Goal: Task Accomplishment & Management: Complete application form

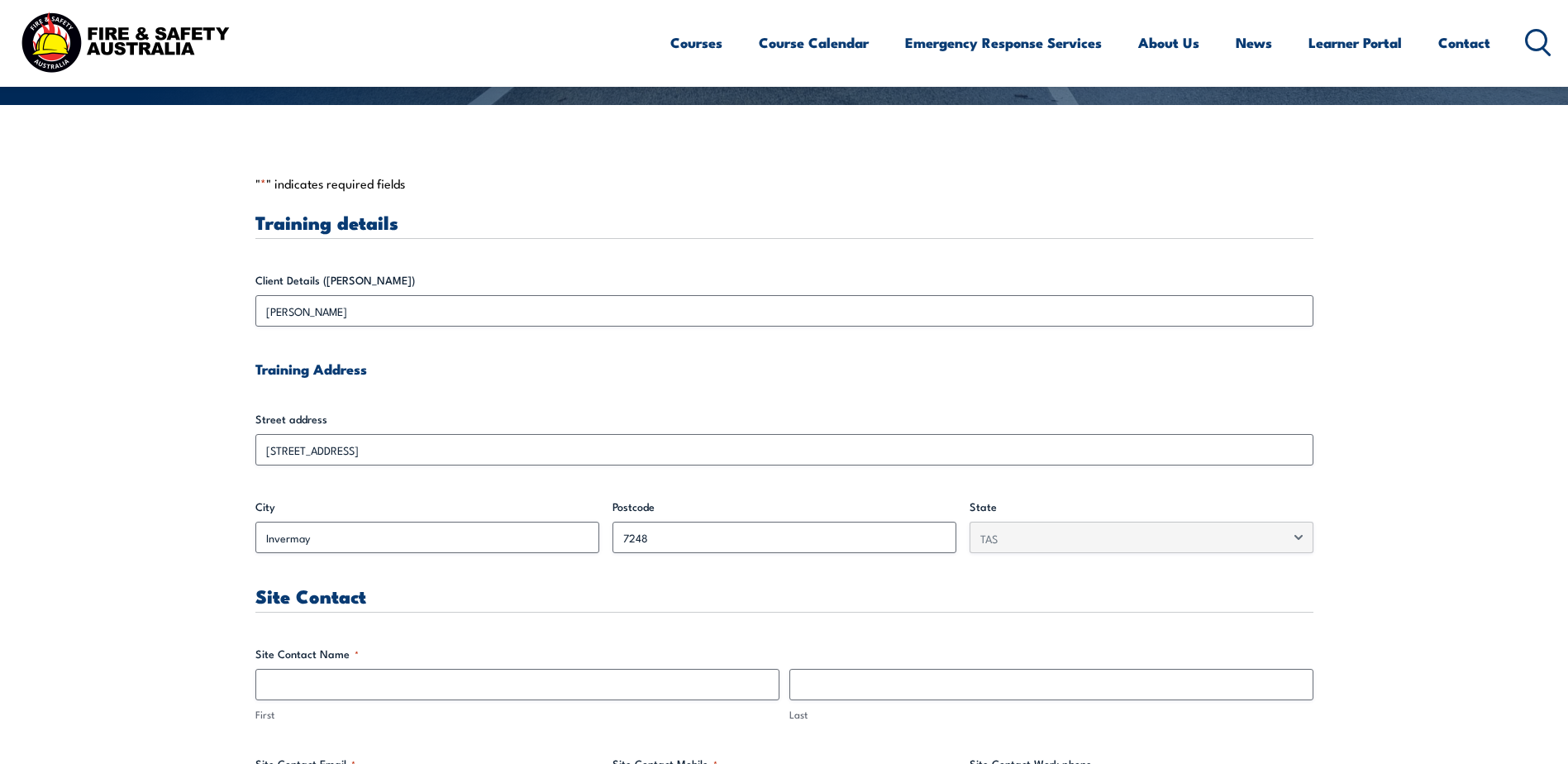
scroll to position [662, 0]
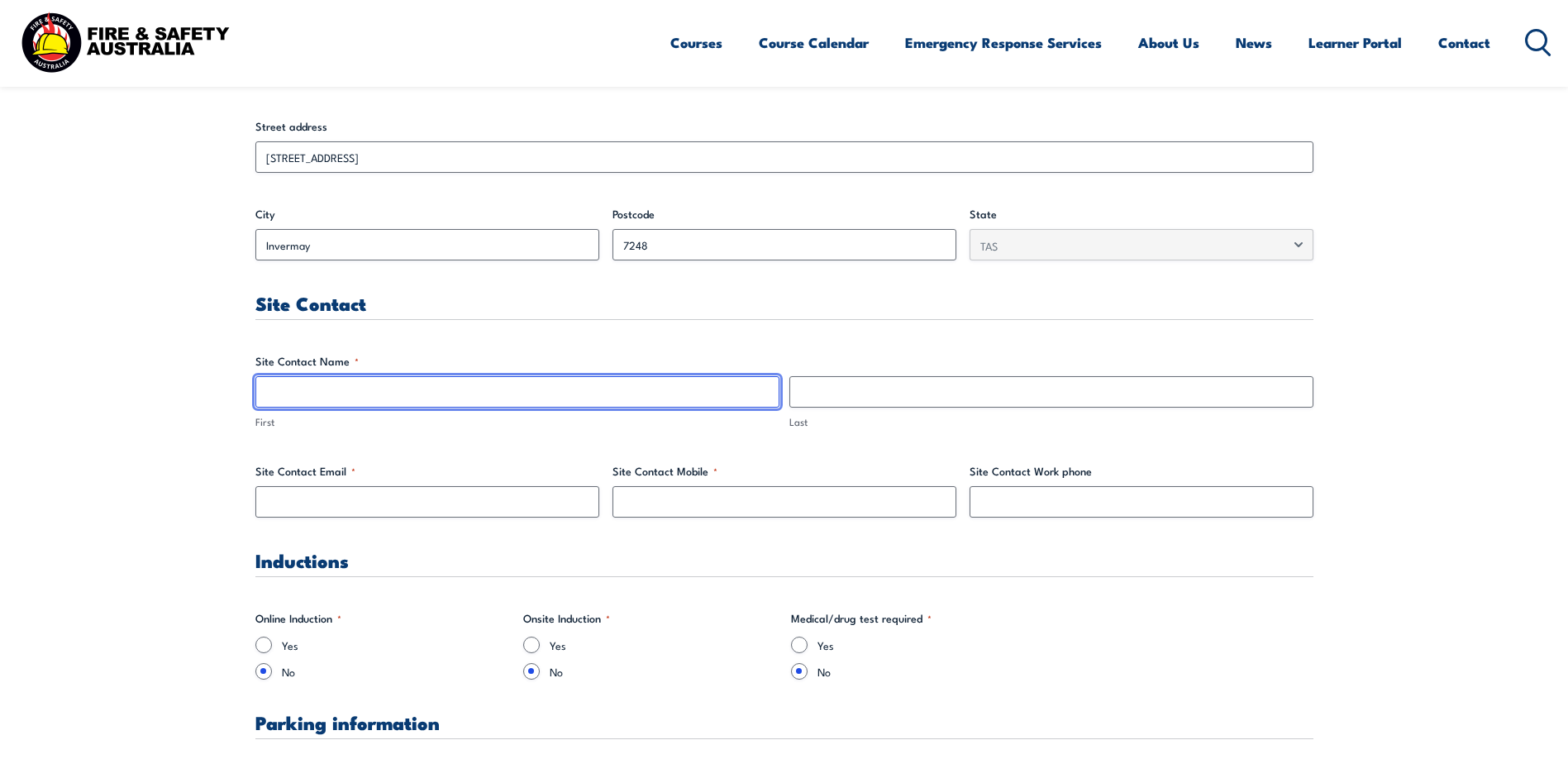
click at [411, 385] on input "First" at bounding box center [517, 392] width 524 height 31
type input "[PERSON_NAME]"
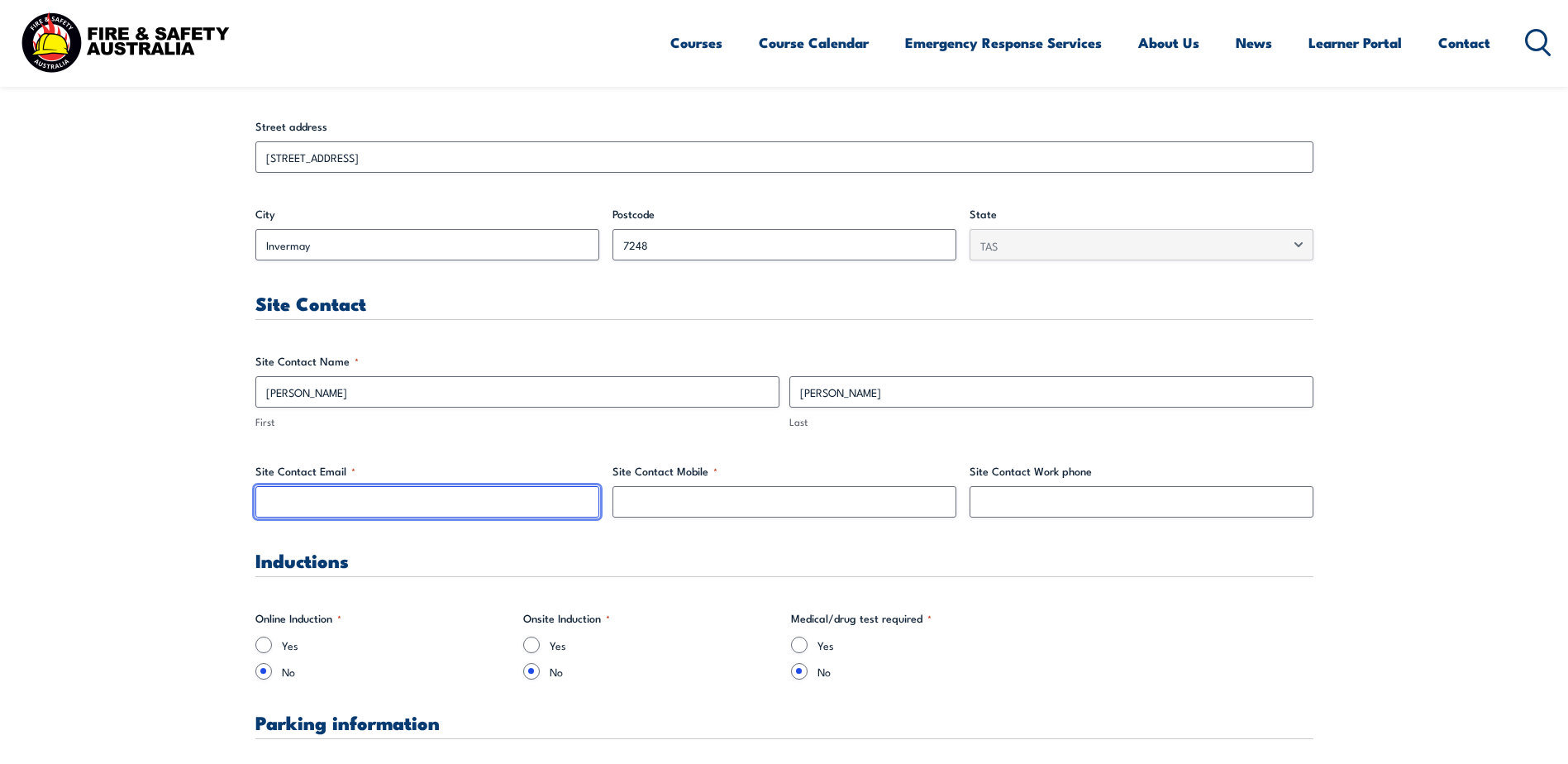
type input "[PERSON_NAME][EMAIL_ADDRESS][DOMAIN_NAME]"
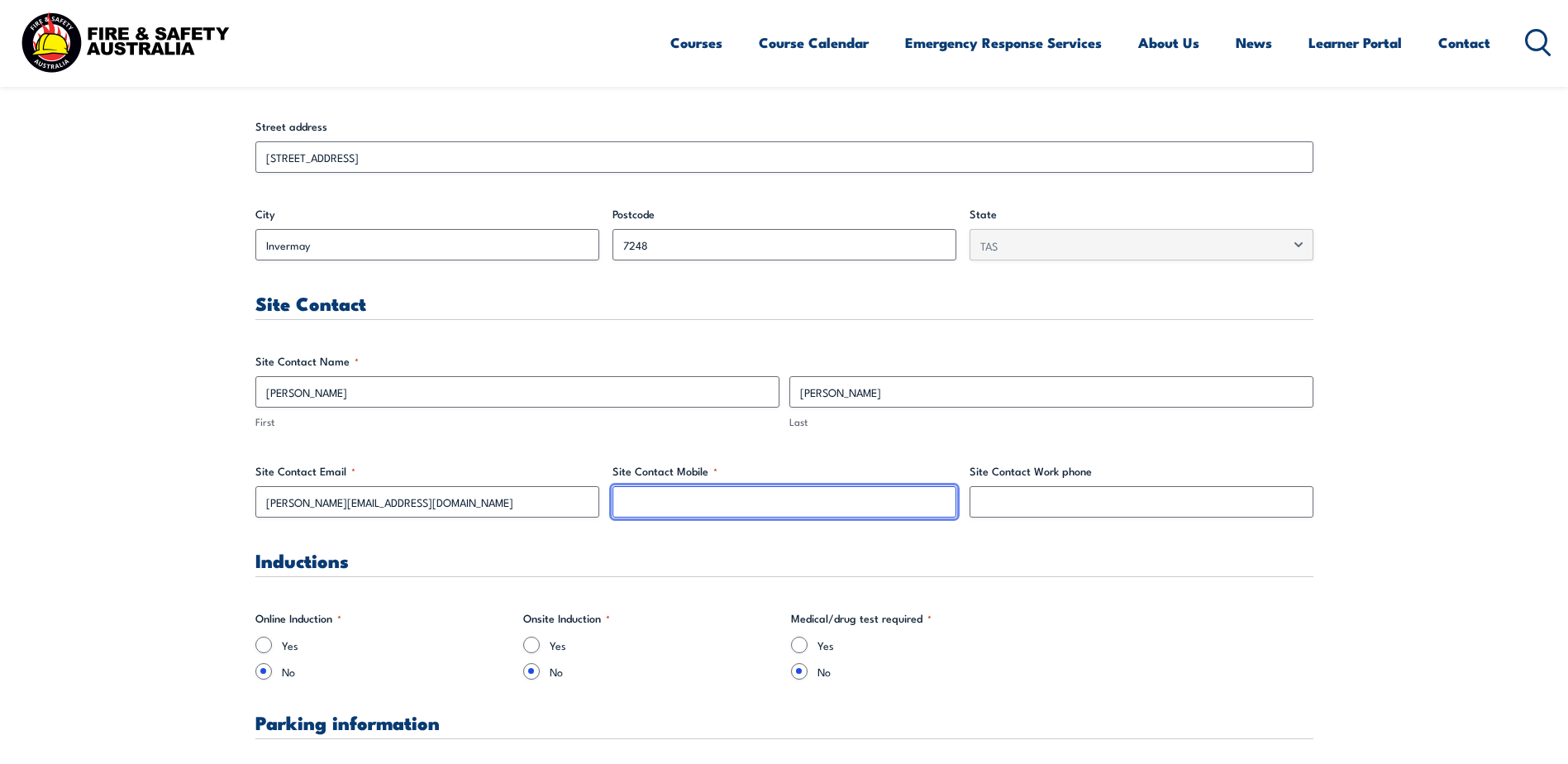
type input "0423398850"
click at [739, 495] on input "0423398850" at bounding box center [784, 502] width 343 height 31
click at [693, 499] on input "0423398850" at bounding box center [784, 502] width 343 height 31
drag, startPoint x: 693, startPoint y: 499, endPoint x: 574, endPoint y: 502, distance: 119.0
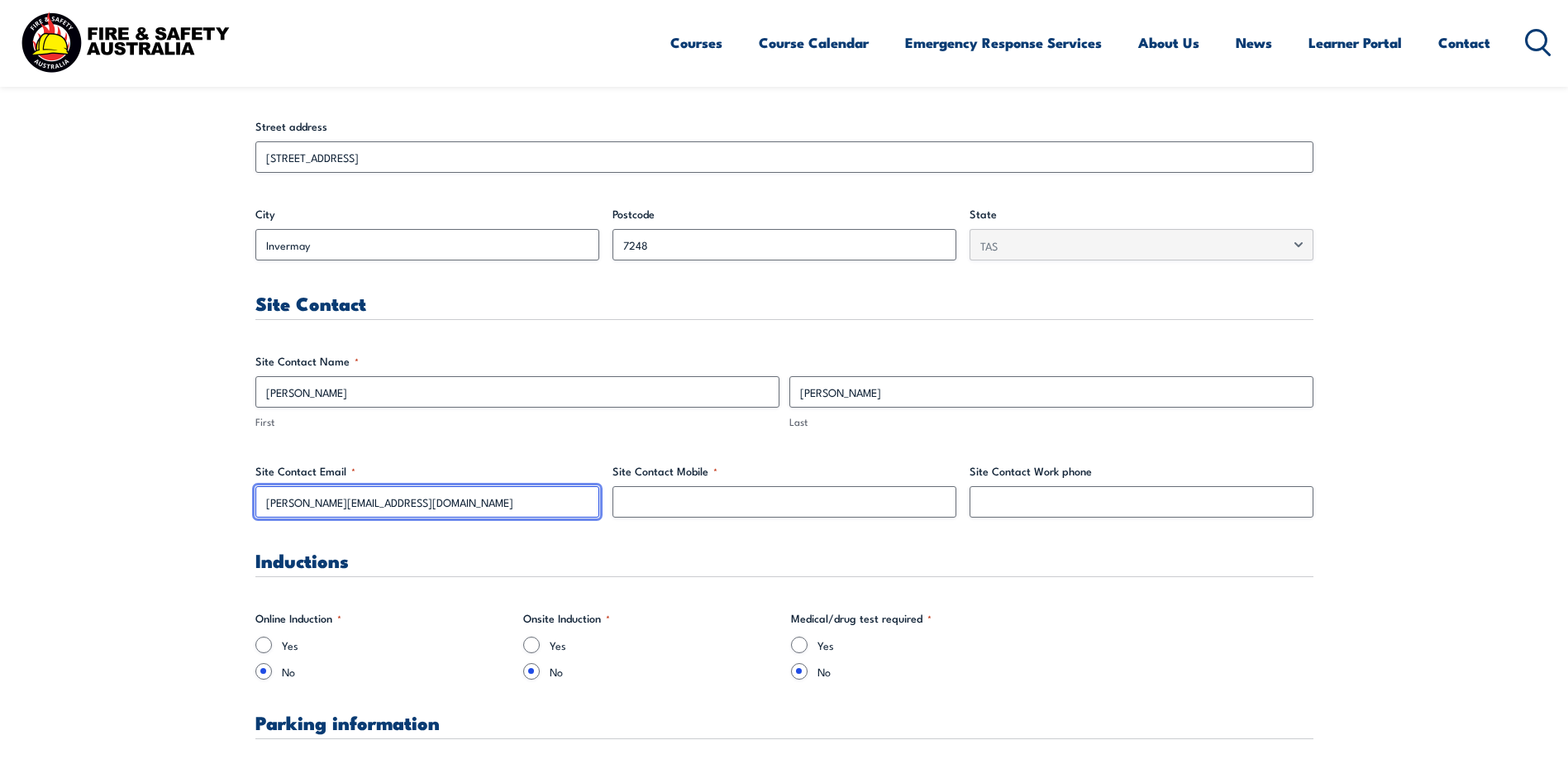
click at [433, 504] on input "[PERSON_NAME][EMAIL_ADDRESS][DOMAIN_NAME]" at bounding box center [427, 502] width 343 height 31
drag, startPoint x: 400, startPoint y: 504, endPoint x: 62, endPoint y: 489, distance: 338.3
paste input ".[PERSON_NAME][EMAIL_ADDRESS][DOMAIN_NAME]"
type input "[PERSON_NAME][EMAIL_ADDRESS][PERSON_NAME][DOMAIN_NAME]"
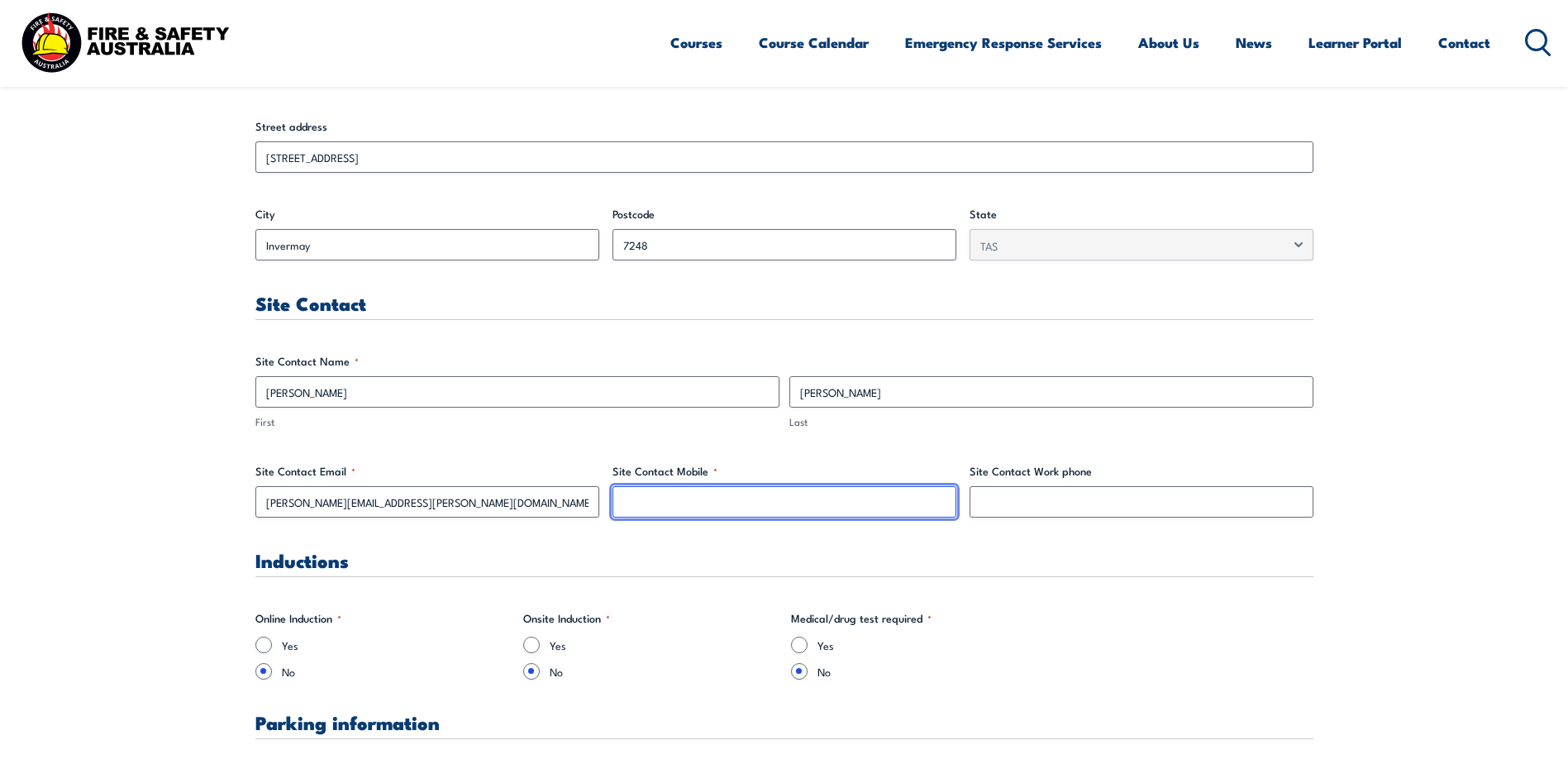
click at [783, 498] on input "Site Contact Mobile *" at bounding box center [784, 502] width 343 height 31
paste input "0448 855 845"
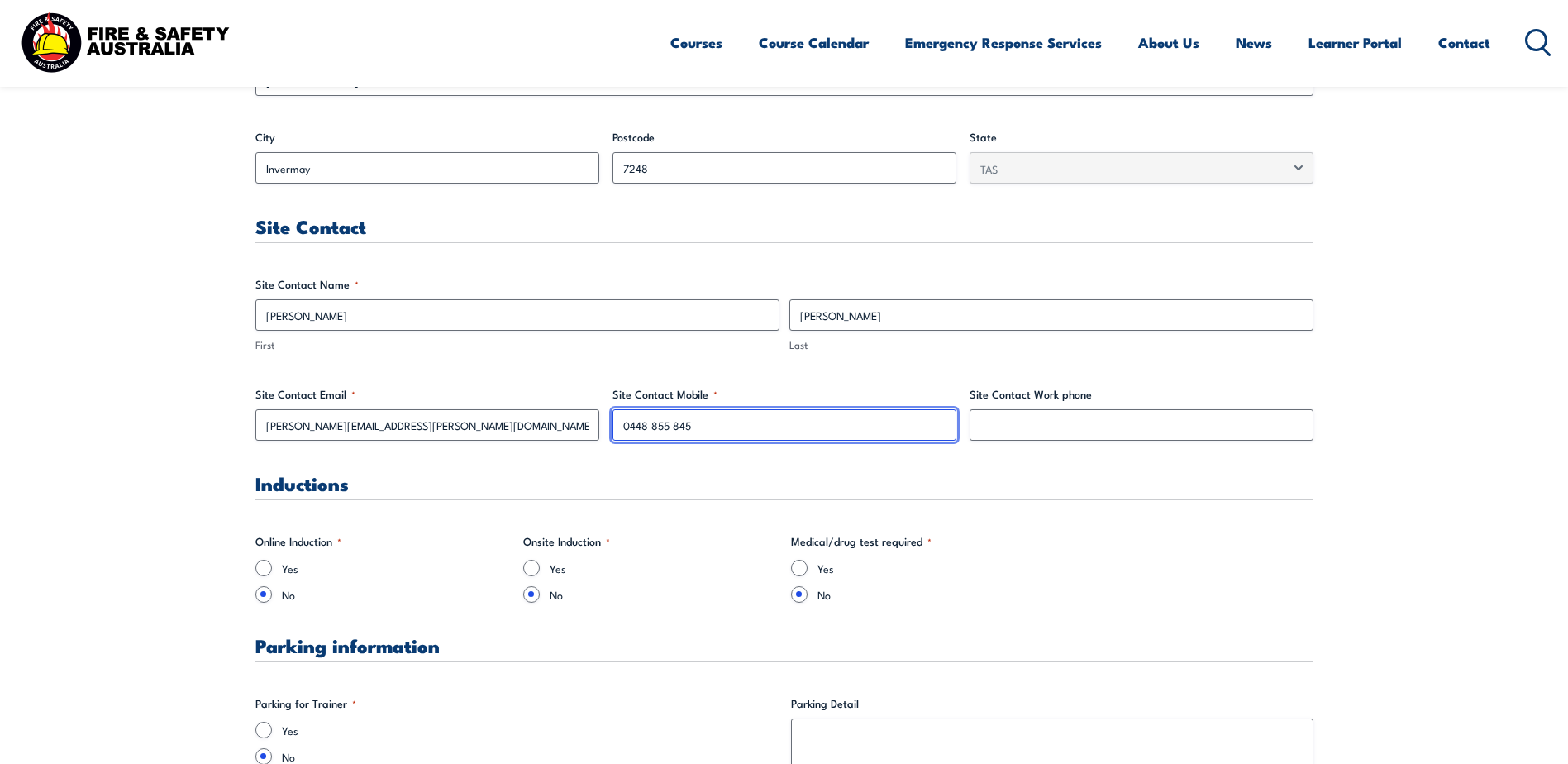
scroll to position [909, 0]
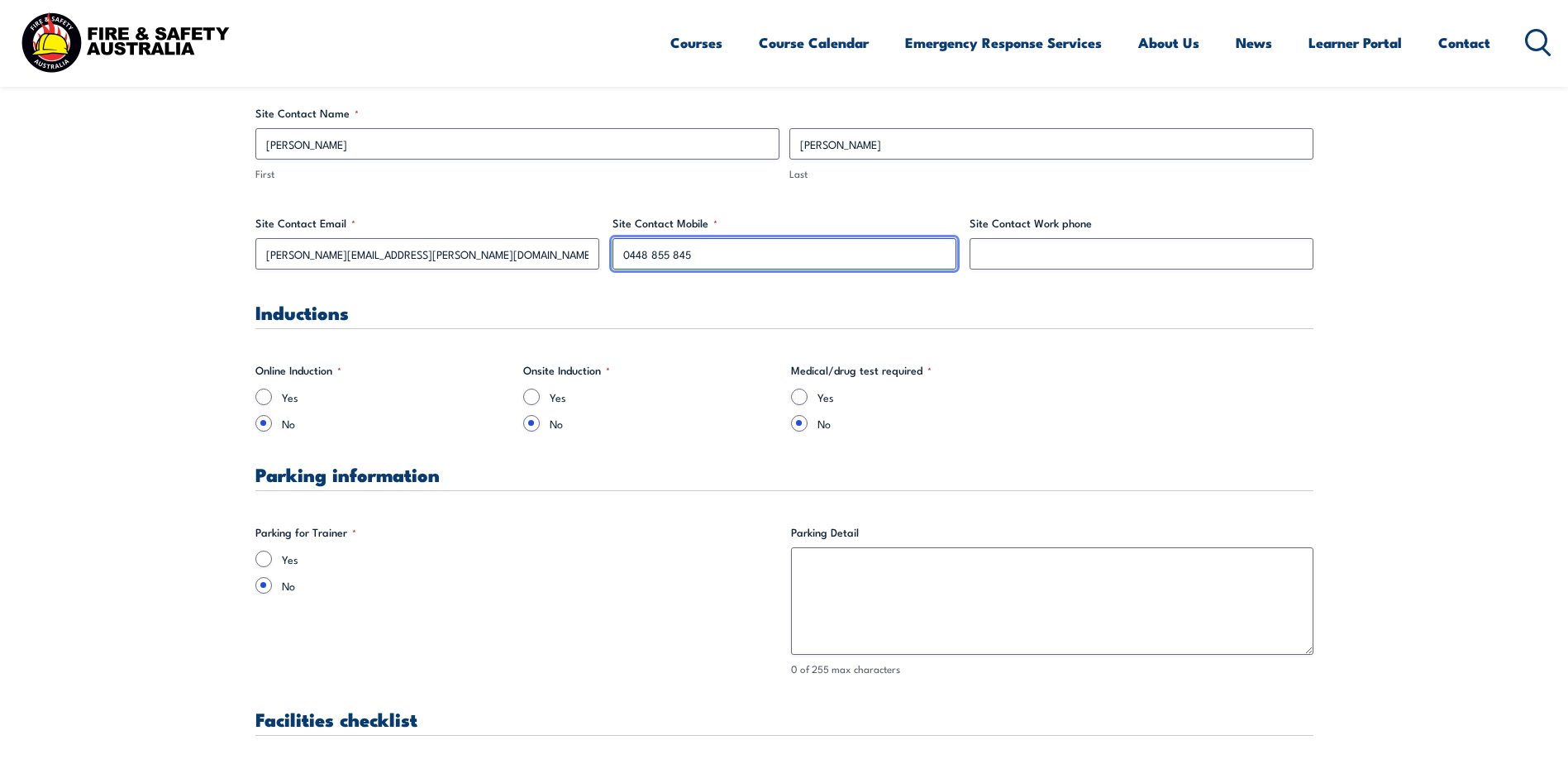
type input "0448 855 845"
click at [537, 397] on input "Yes" at bounding box center [531, 396] width 17 height 17
radio input "true"
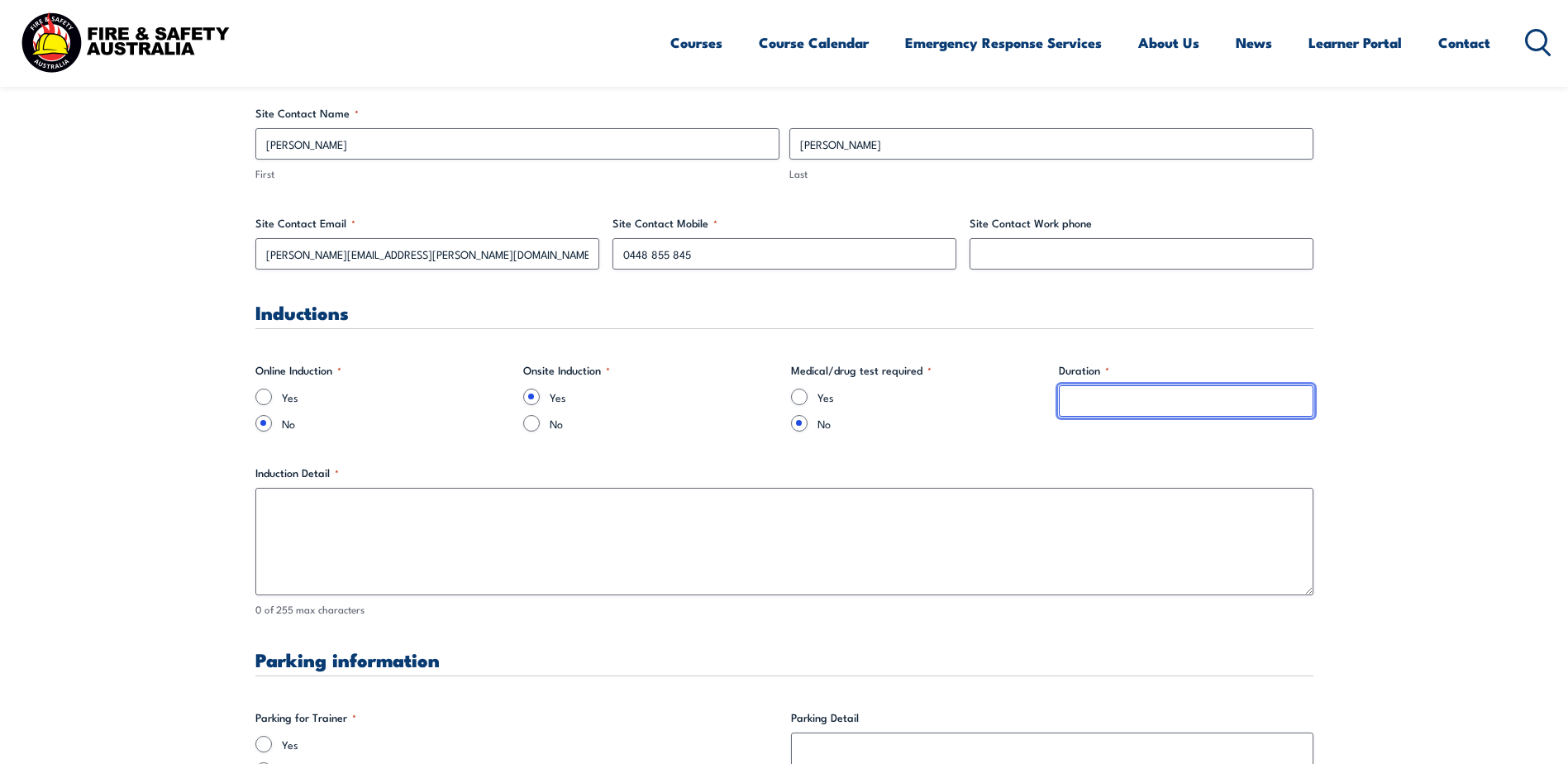
click at [1171, 408] on input "Duration *" at bounding box center [1186, 401] width 255 height 31
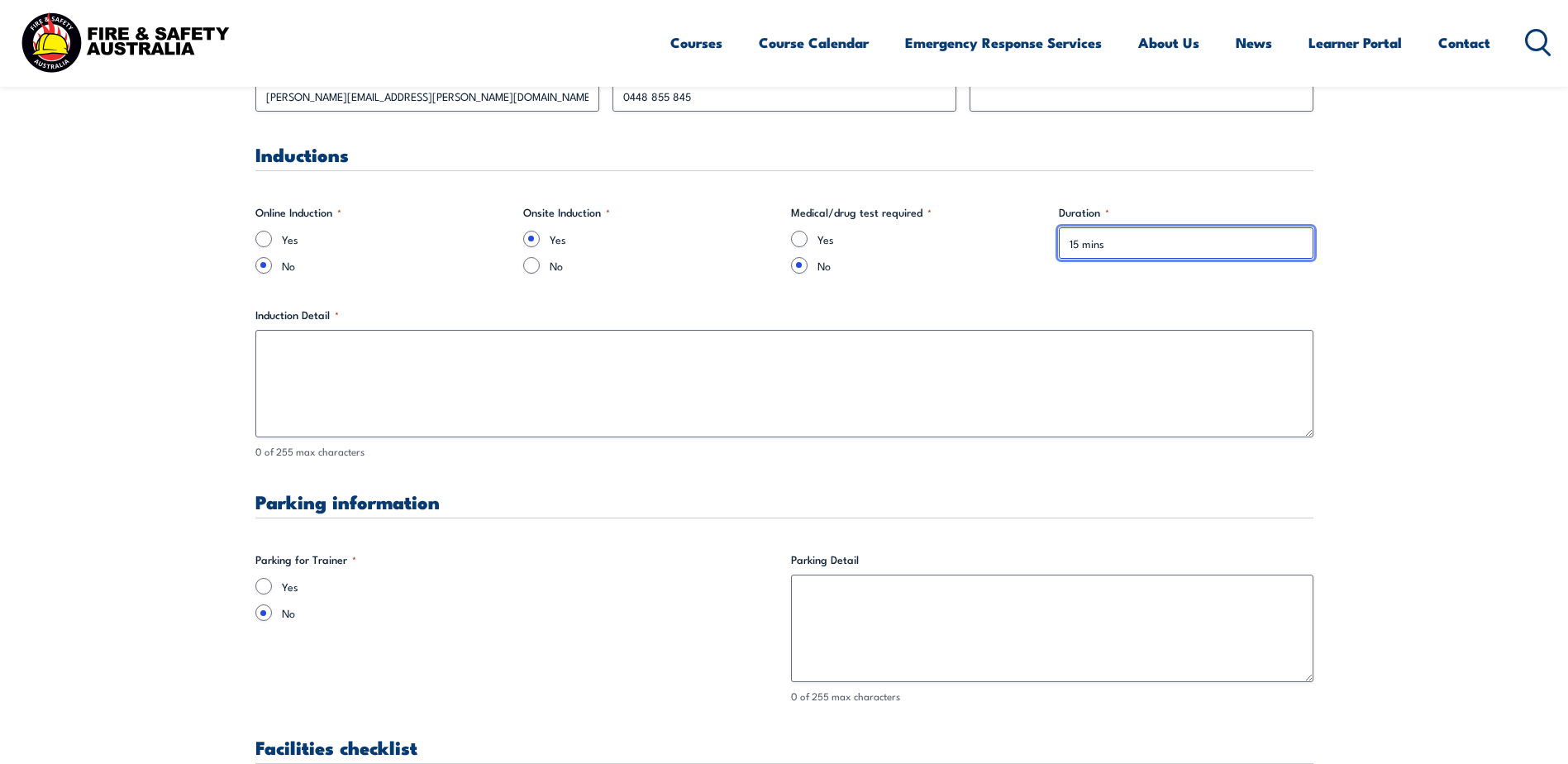
scroll to position [1074, 0]
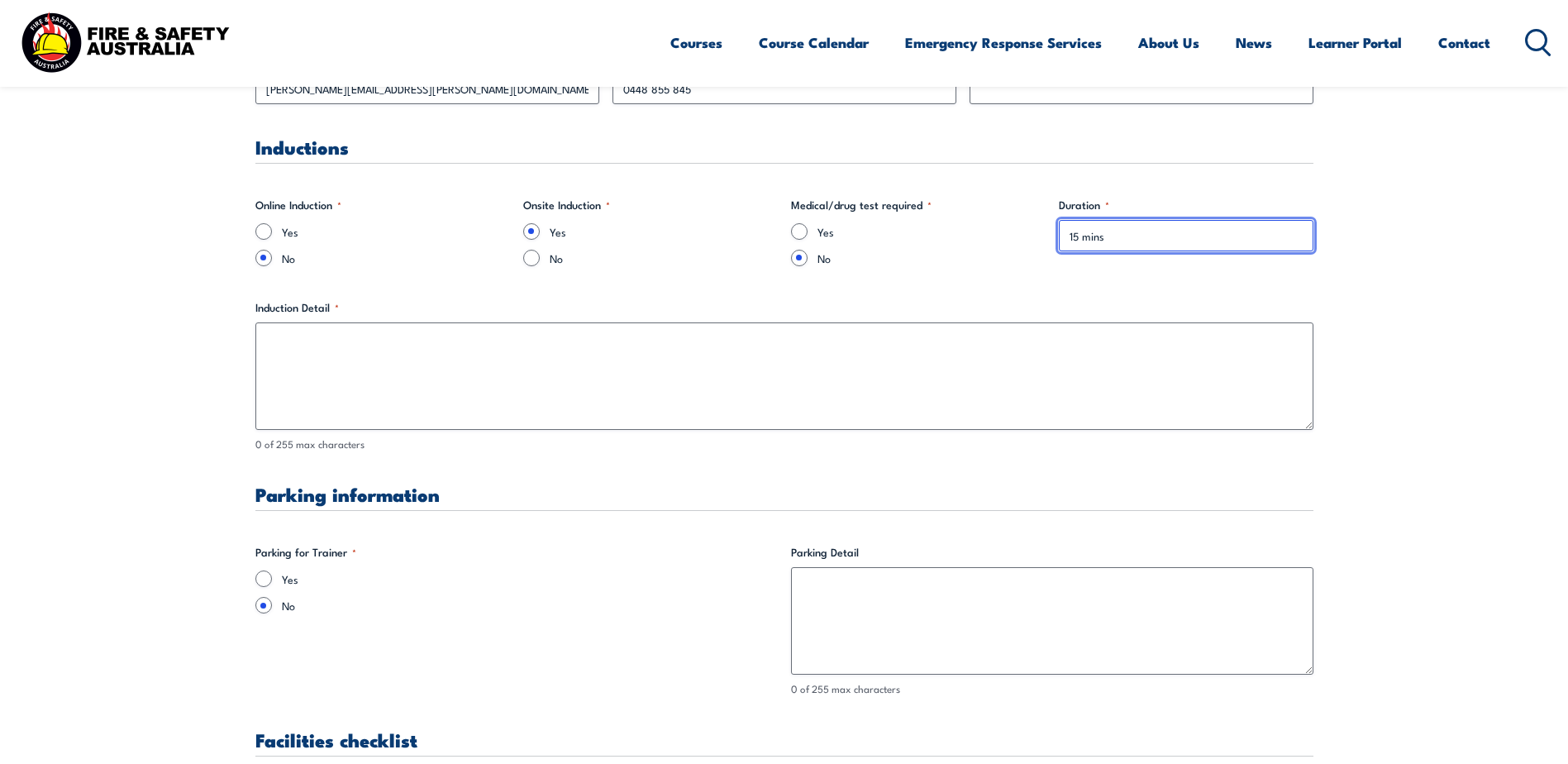
type input "15 mins"
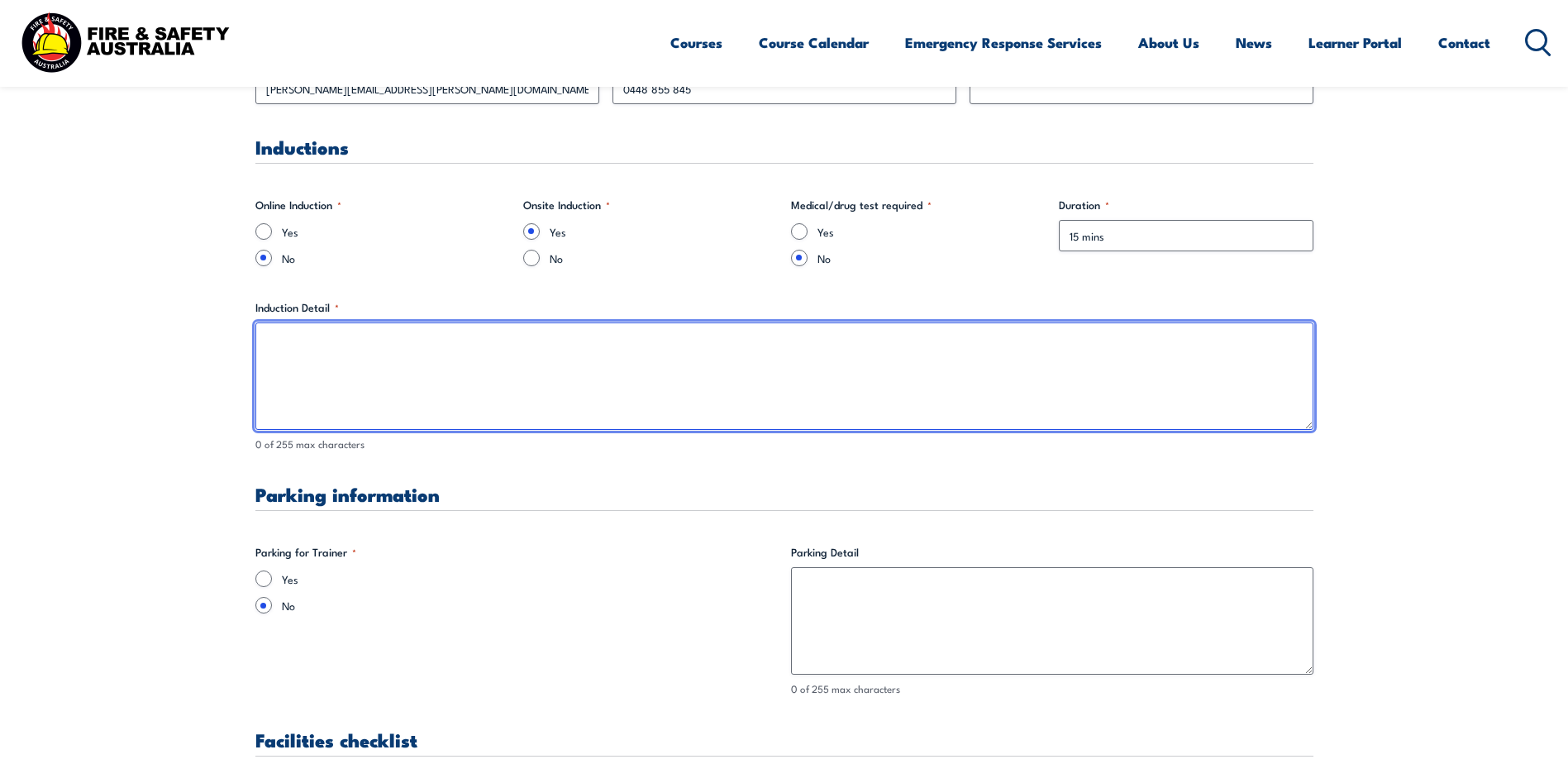
click at [322, 357] on textarea "Induction Detail *" at bounding box center [784, 376] width 1059 height 107
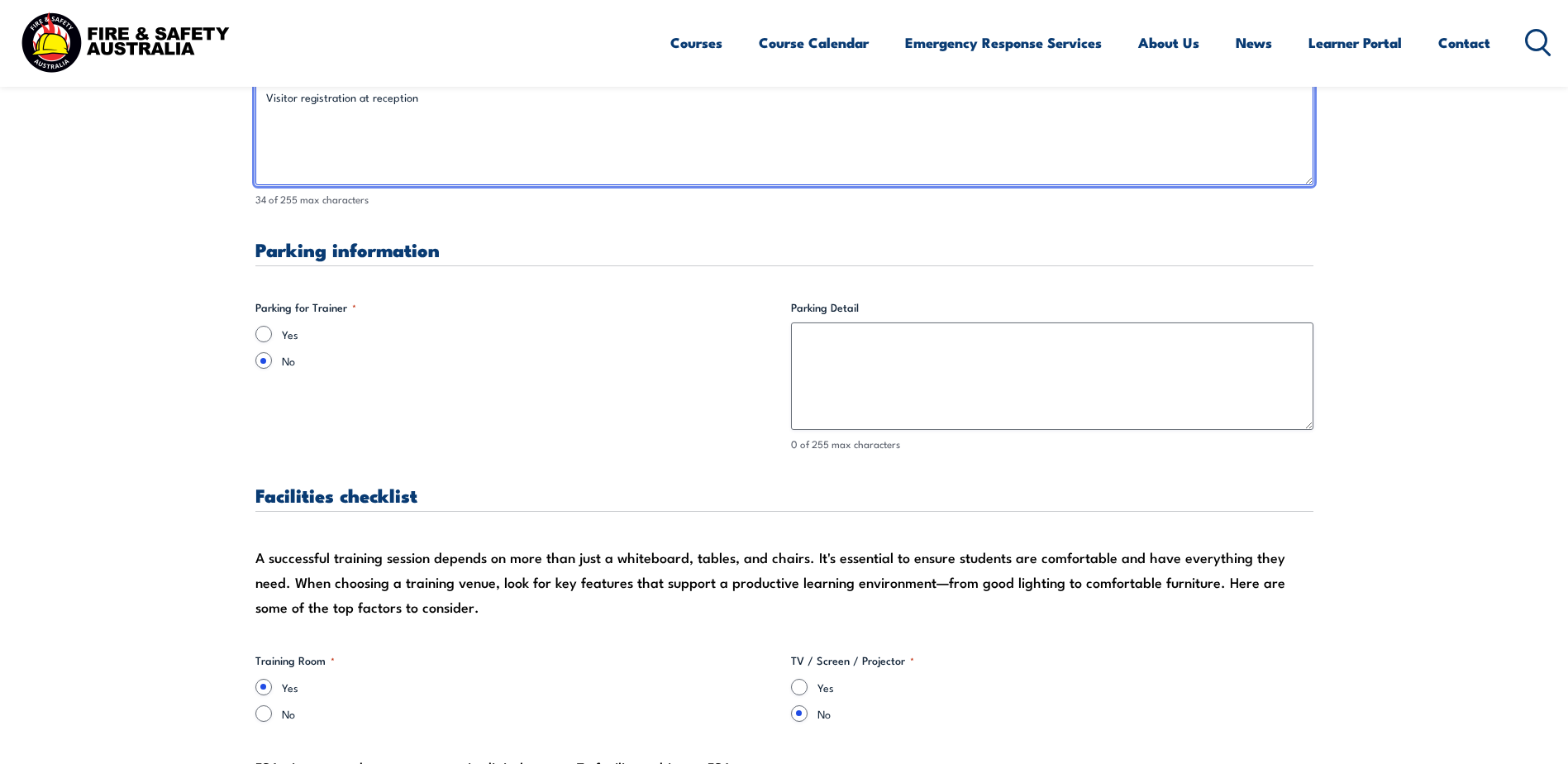
scroll to position [1323, 0]
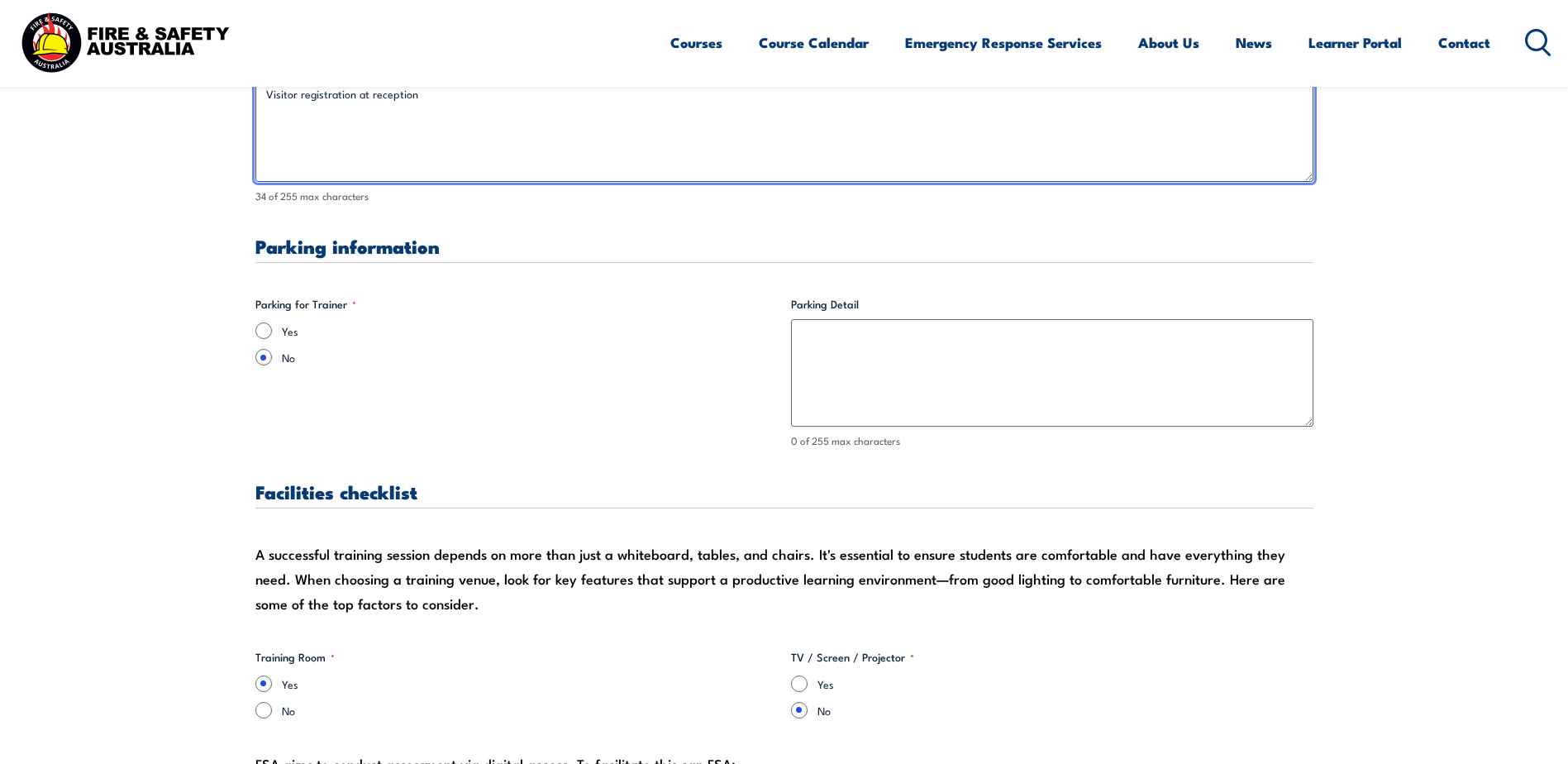
type textarea "Visitor registration at reception"
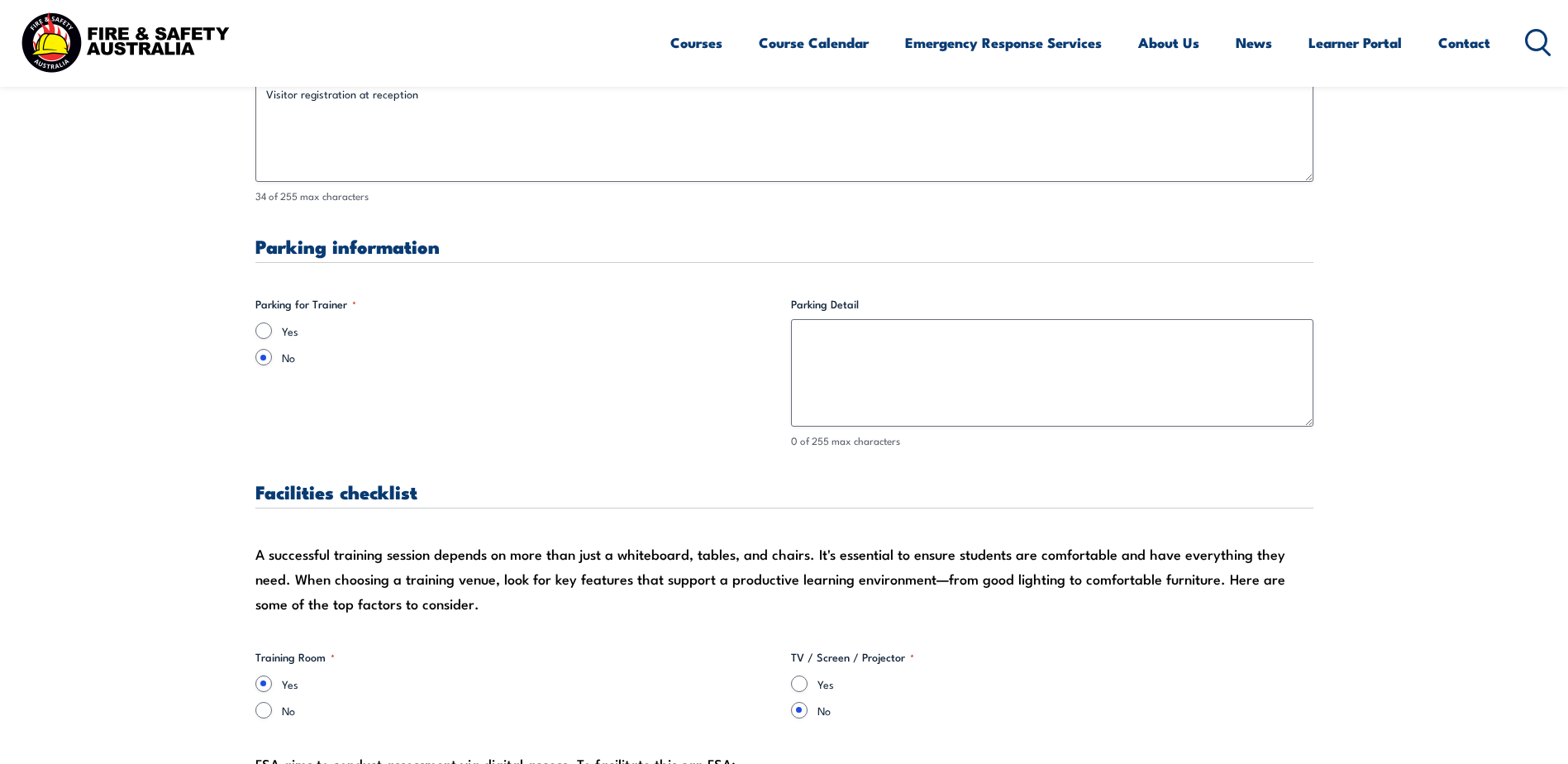
click at [276, 332] on div "Yes" at bounding box center [516, 330] width 522 height 17
drag, startPoint x: 264, startPoint y: 331, endPoint x: 448, endPoint y: 343, distance: 184.4
click at [266, 330] on input "Yes" at bounding box center [263, 330] width 17 height 17
radio input "true"
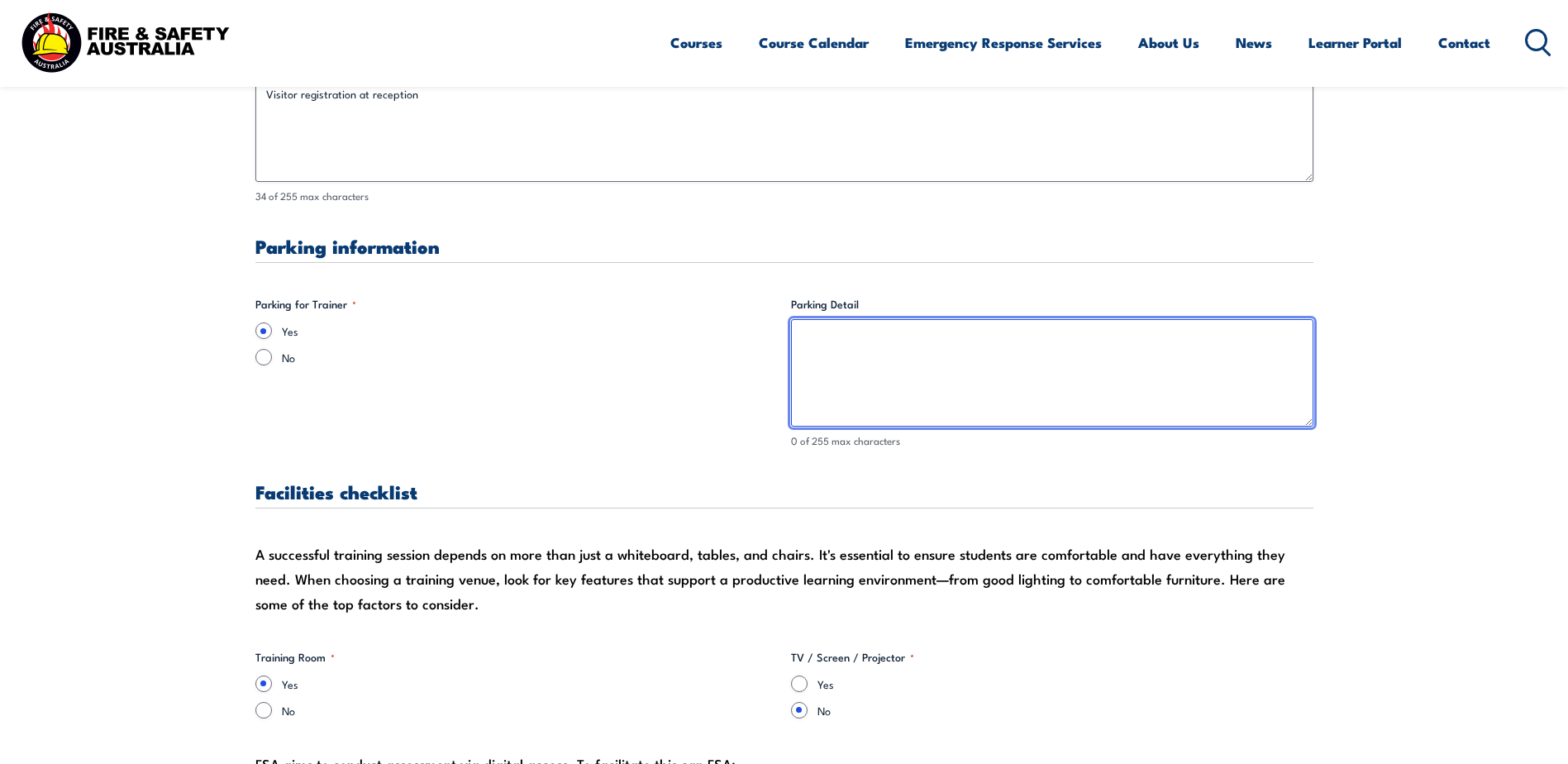
click at [883, 351] on textarea "Parking Detail" at bounding box center [1052, 373] width 522 height 107
click at [968, 339] on textarea "Anywhere you like in the carpark" at bounding box center [1052, 373] width 522 height 107
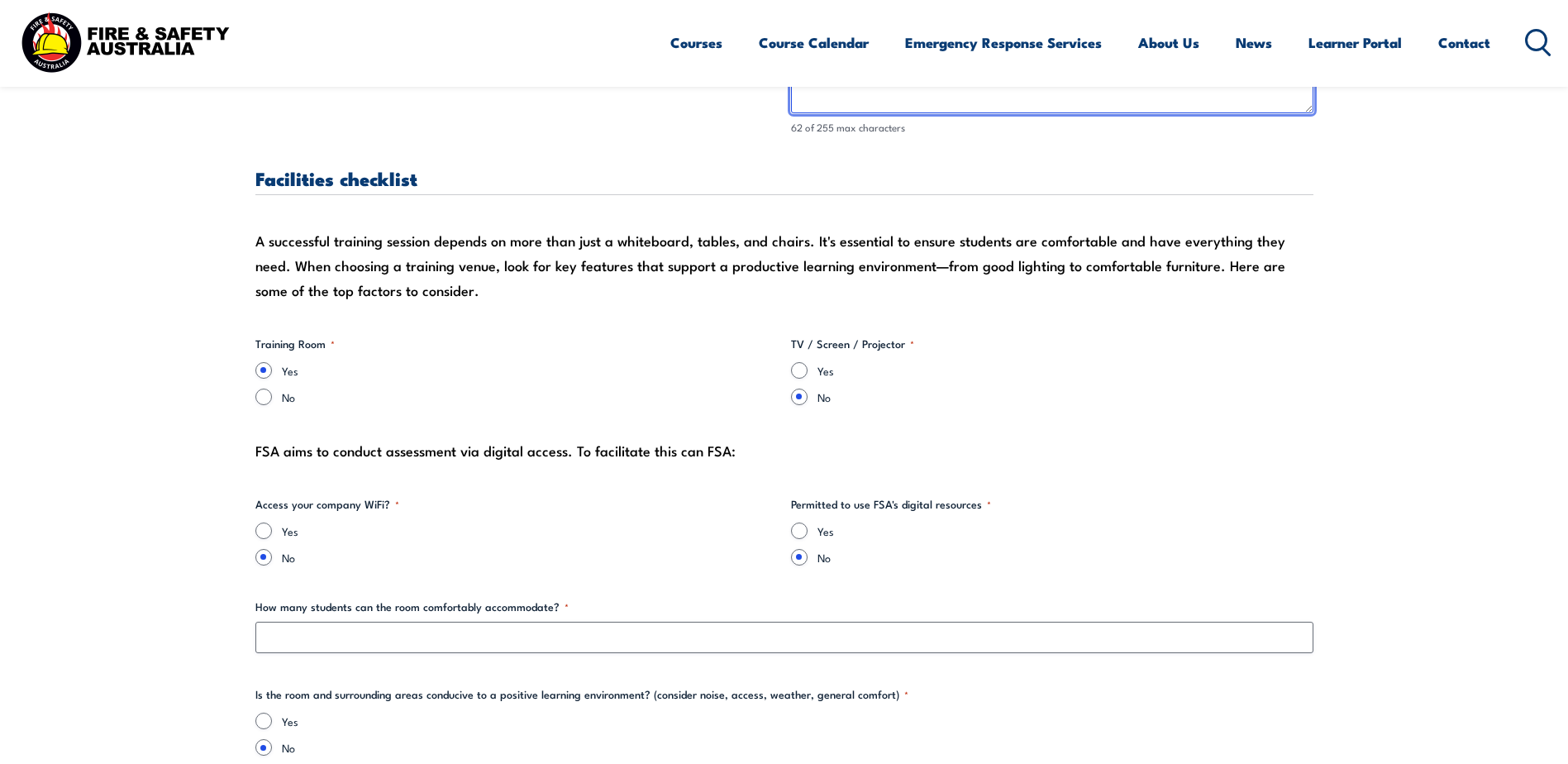
scroll to position [1654, 0]
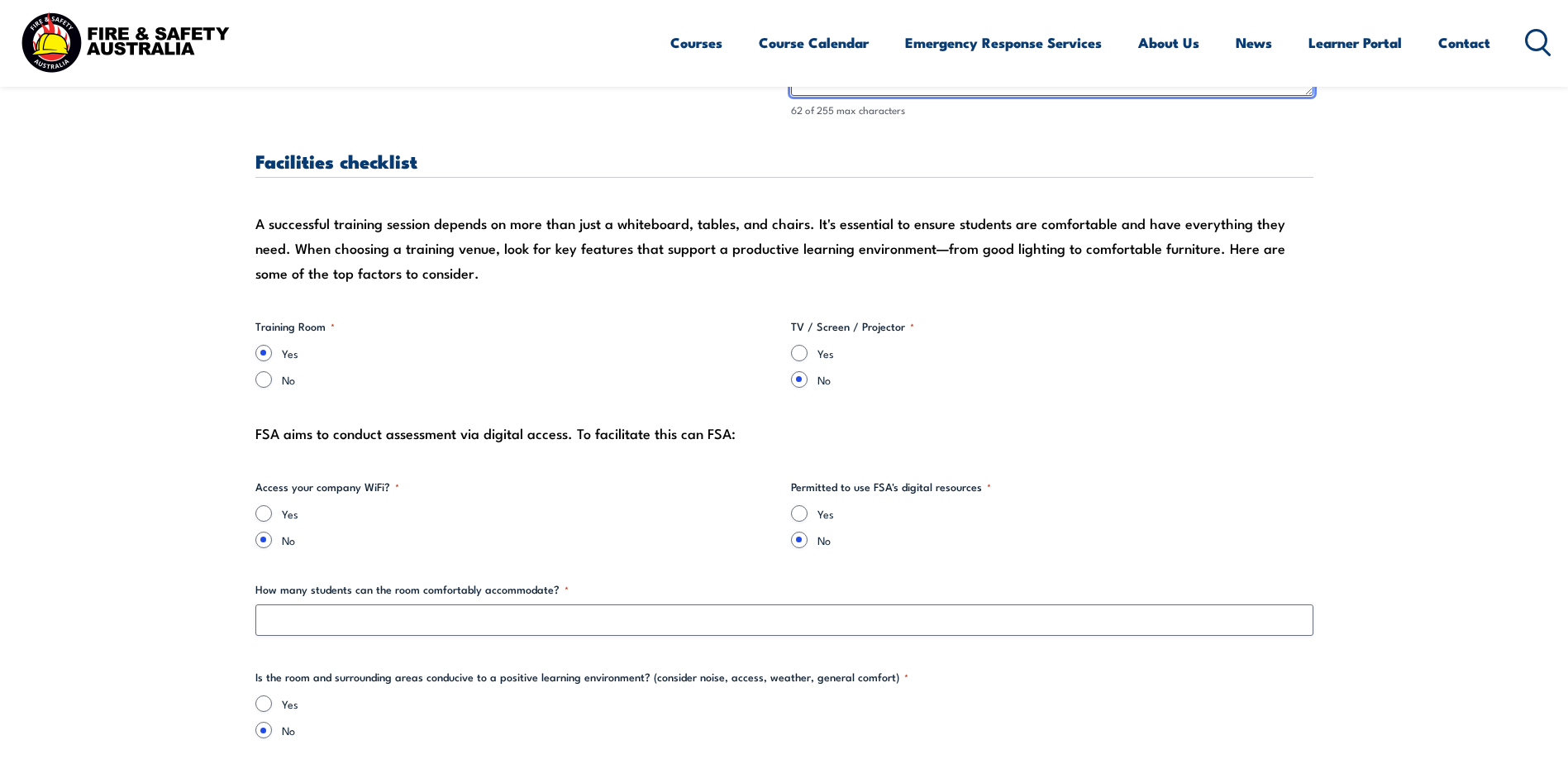
type textarea "Anywhere you like in the carpark out the front of the factory"
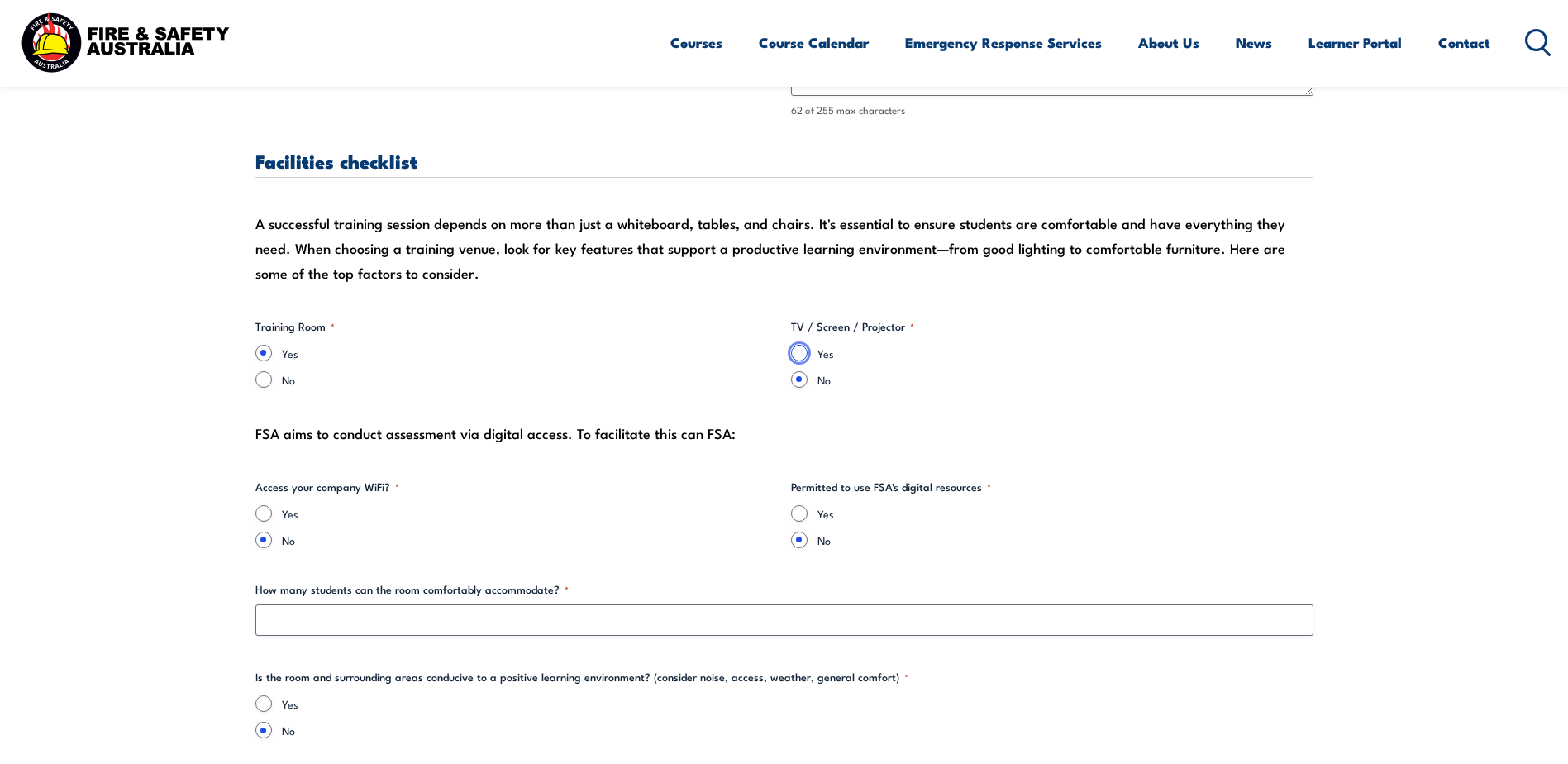
click at [798, 351] on input "Yes" at bounding box center [799, 352] width 17 height 17
radio input "true"
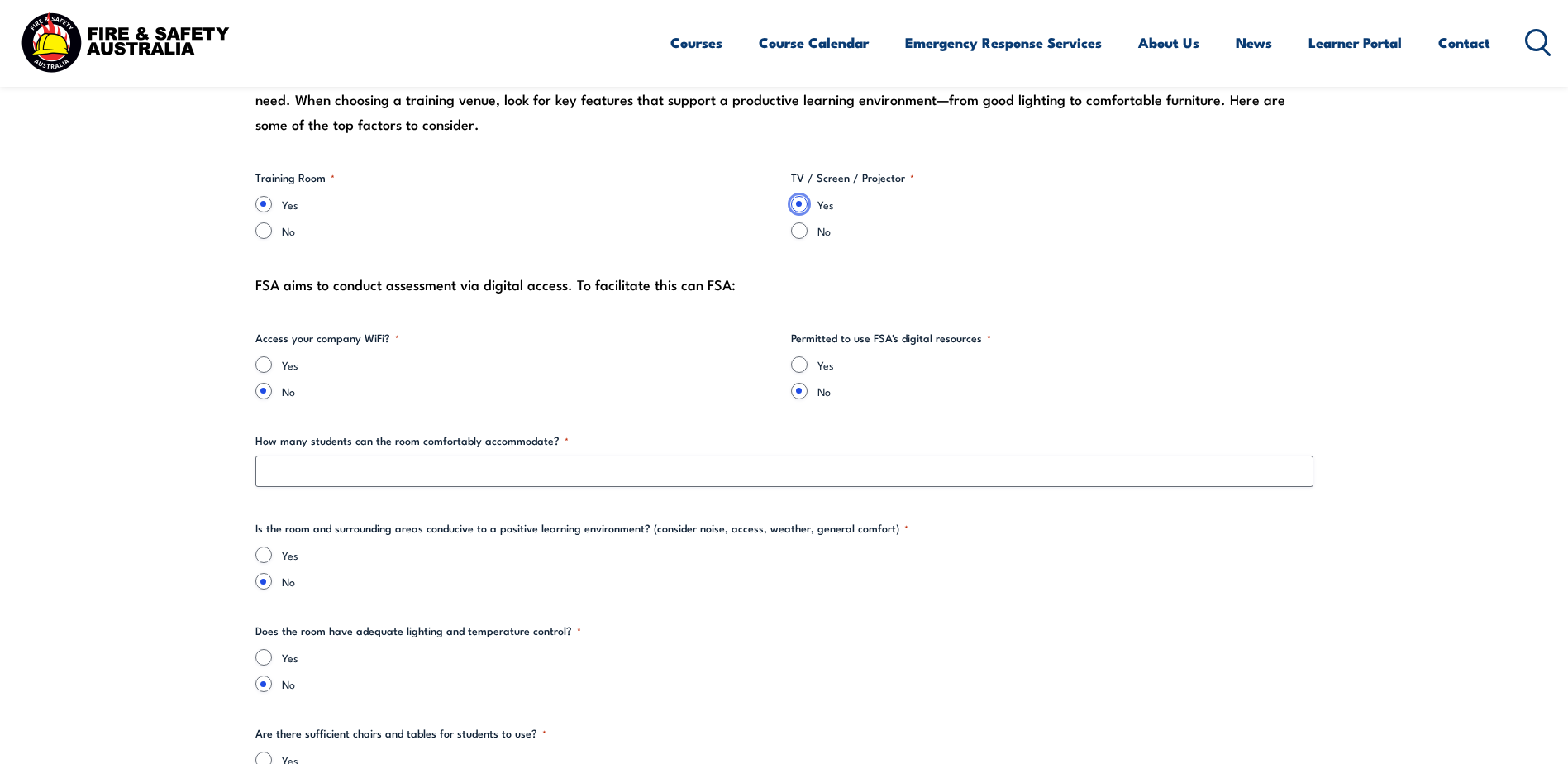
scroll to position [1819, 0]
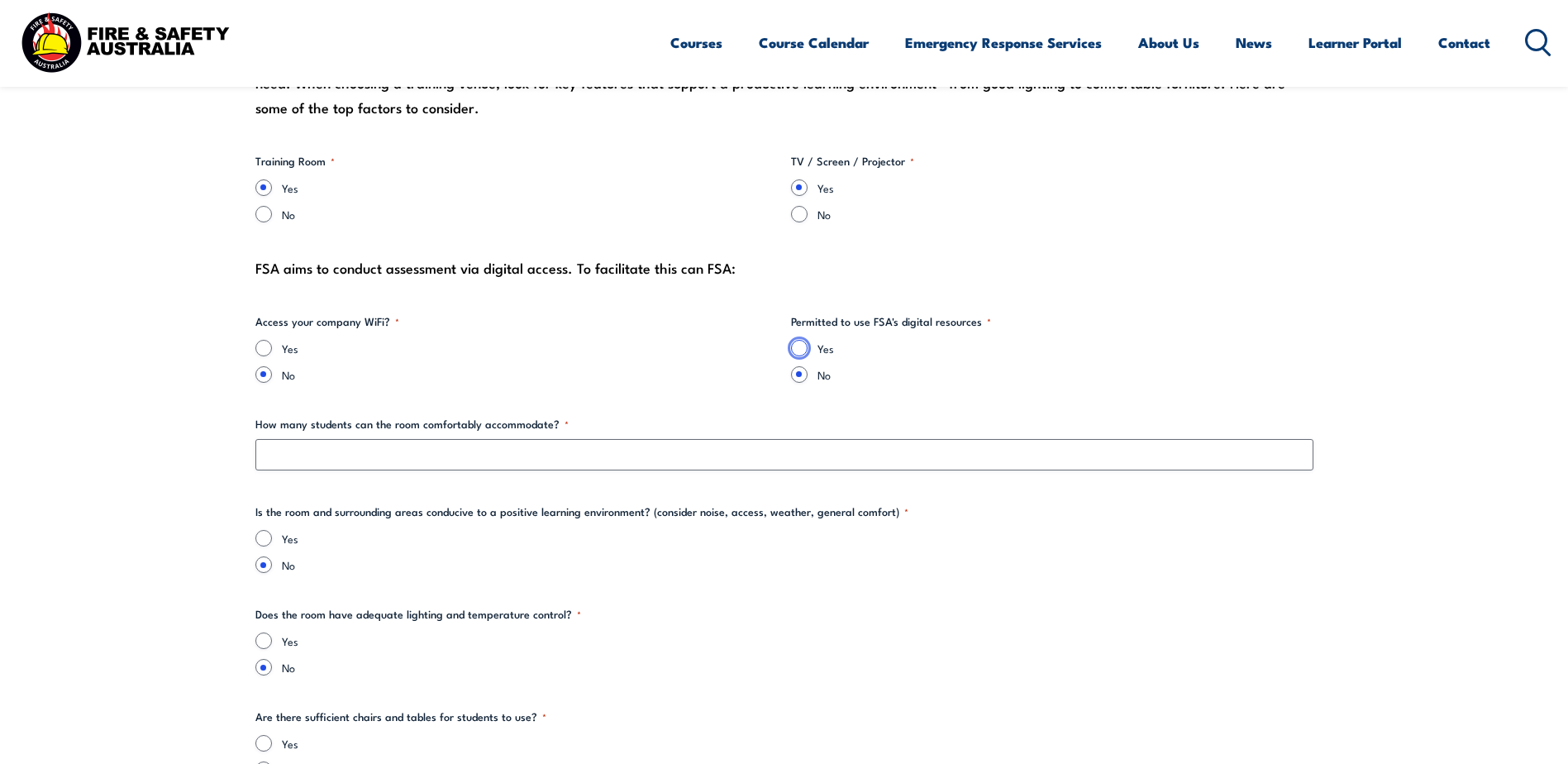
click at [797, 350] on input "Yes" at bounding box center [799, 347] width 17 height 17
radio input "true"
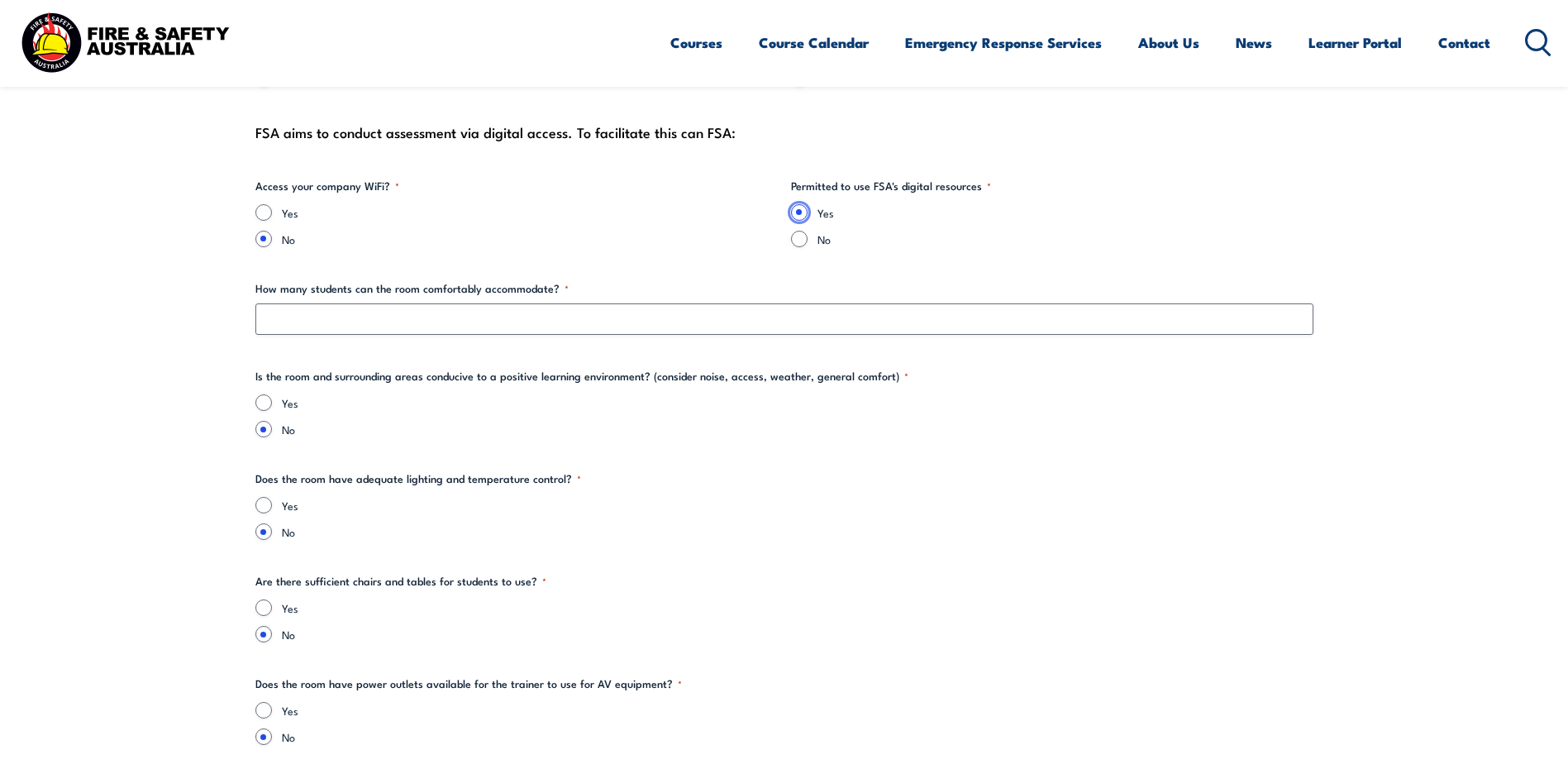
scroll to position [1985, 0]
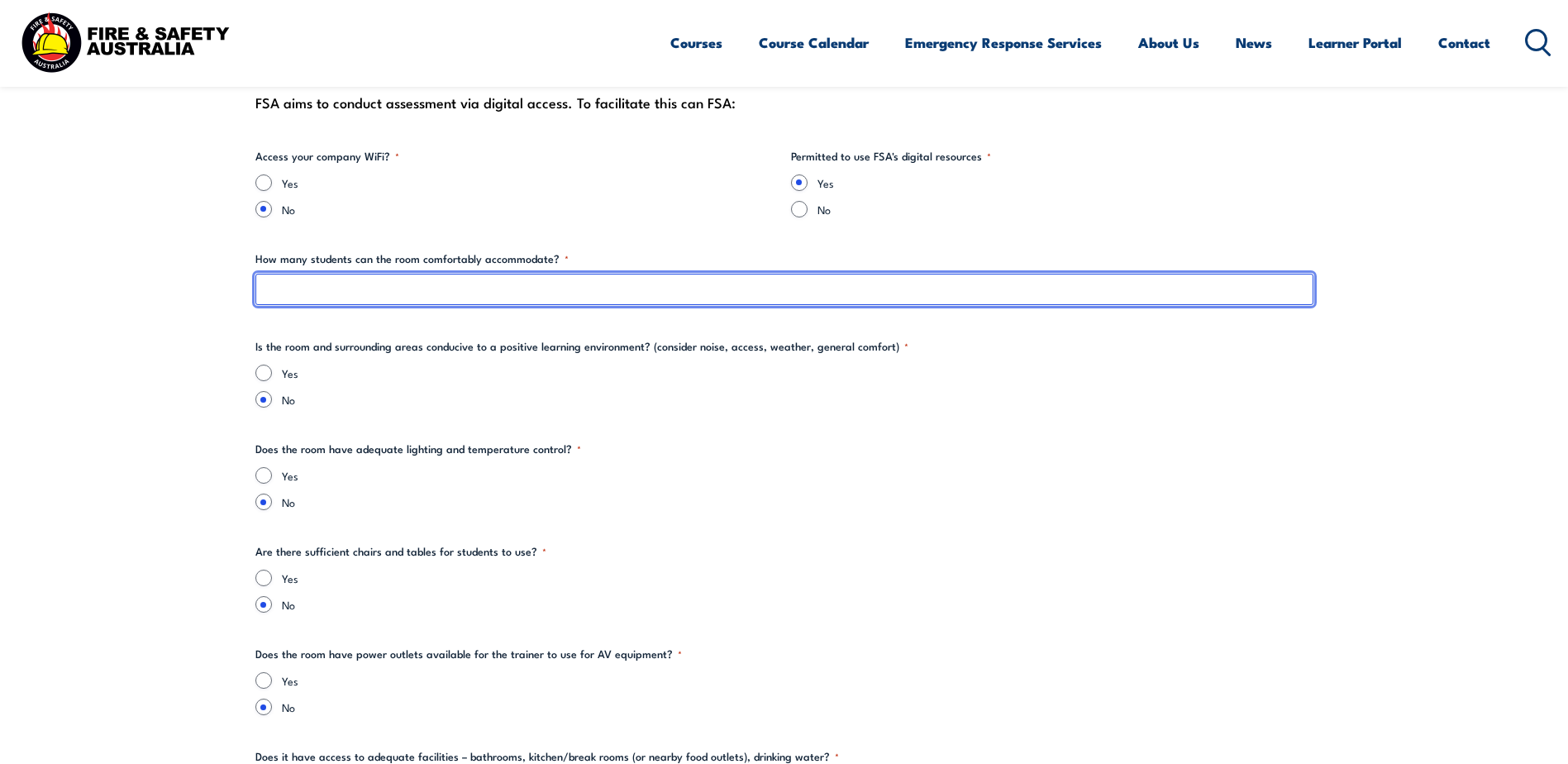
click at [537, 284] on input "How many students can the room comfortably accommodate? *" at bounding box center [784, 289] width 1059 height 31
type input "20"
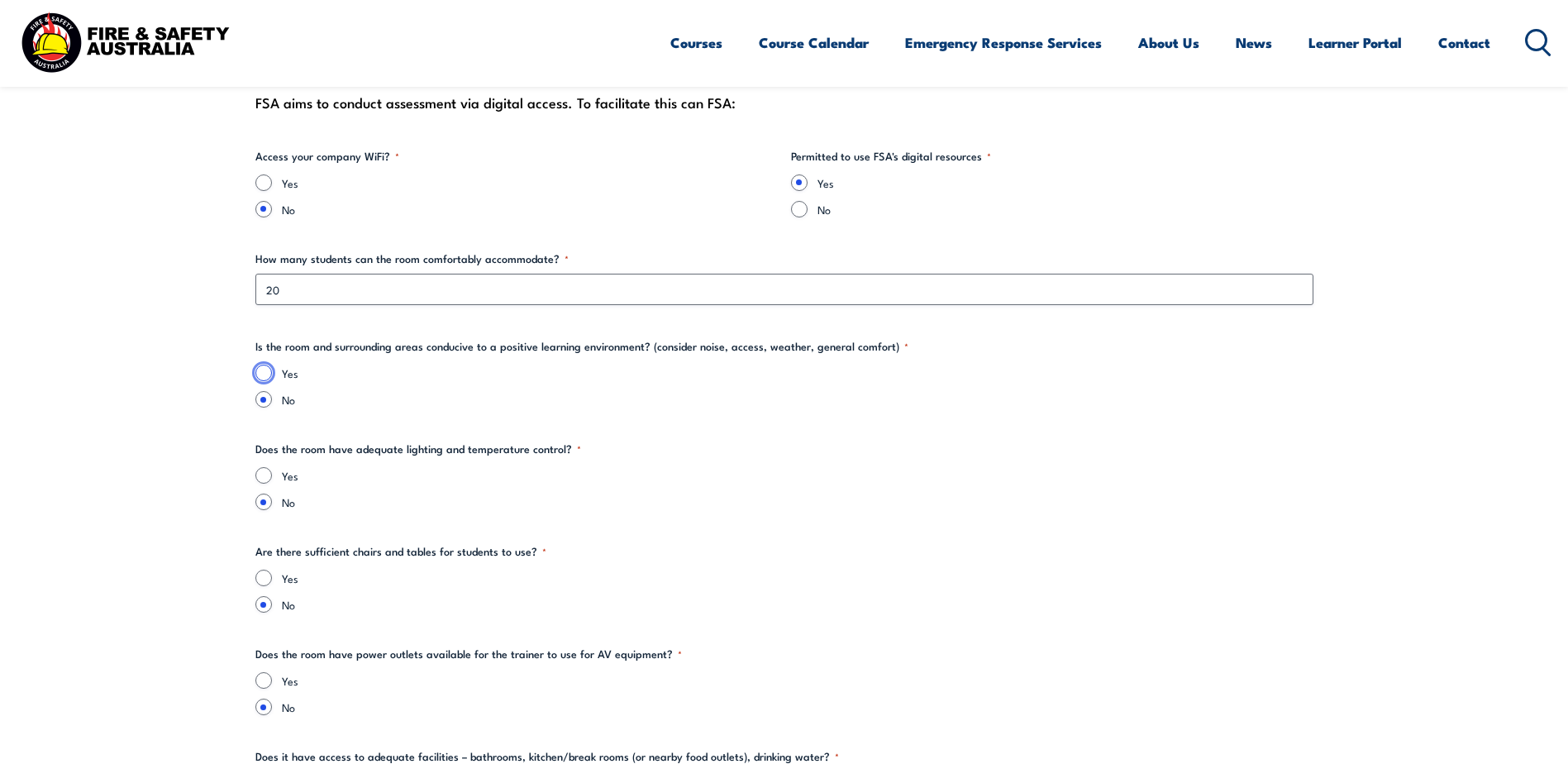
click at [266, 370] on input "Yes" at bounding box center [263, 373] width 17 height 17
radio input "true"
click at [262, 479] on input "Yes" at bounding box center [263, 475] width 17 height 17
radio input "true"
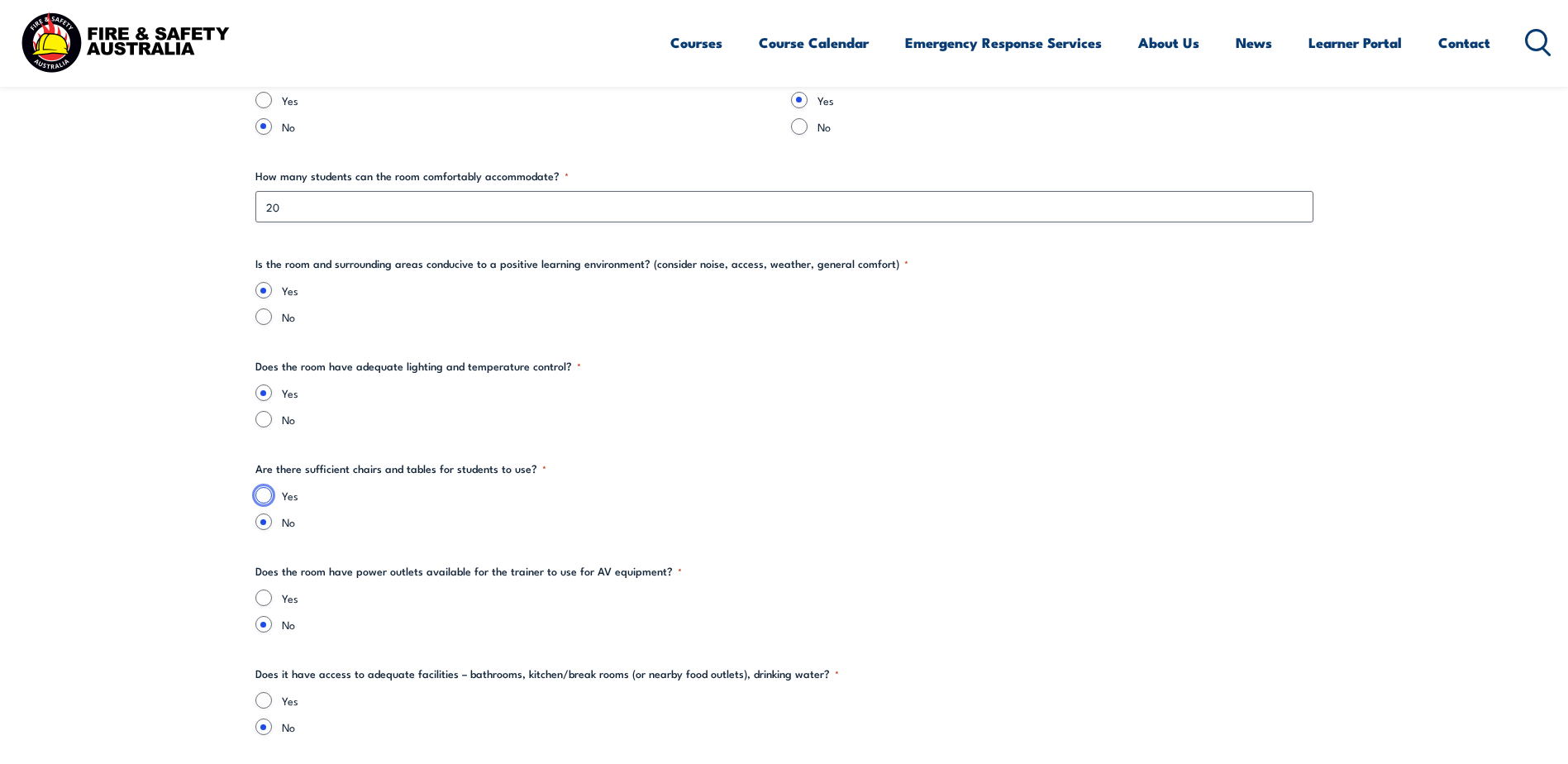
click at [265, 498] on input "Yes" at bounding box center [263, 495] width 17 height 17
radio input "true"
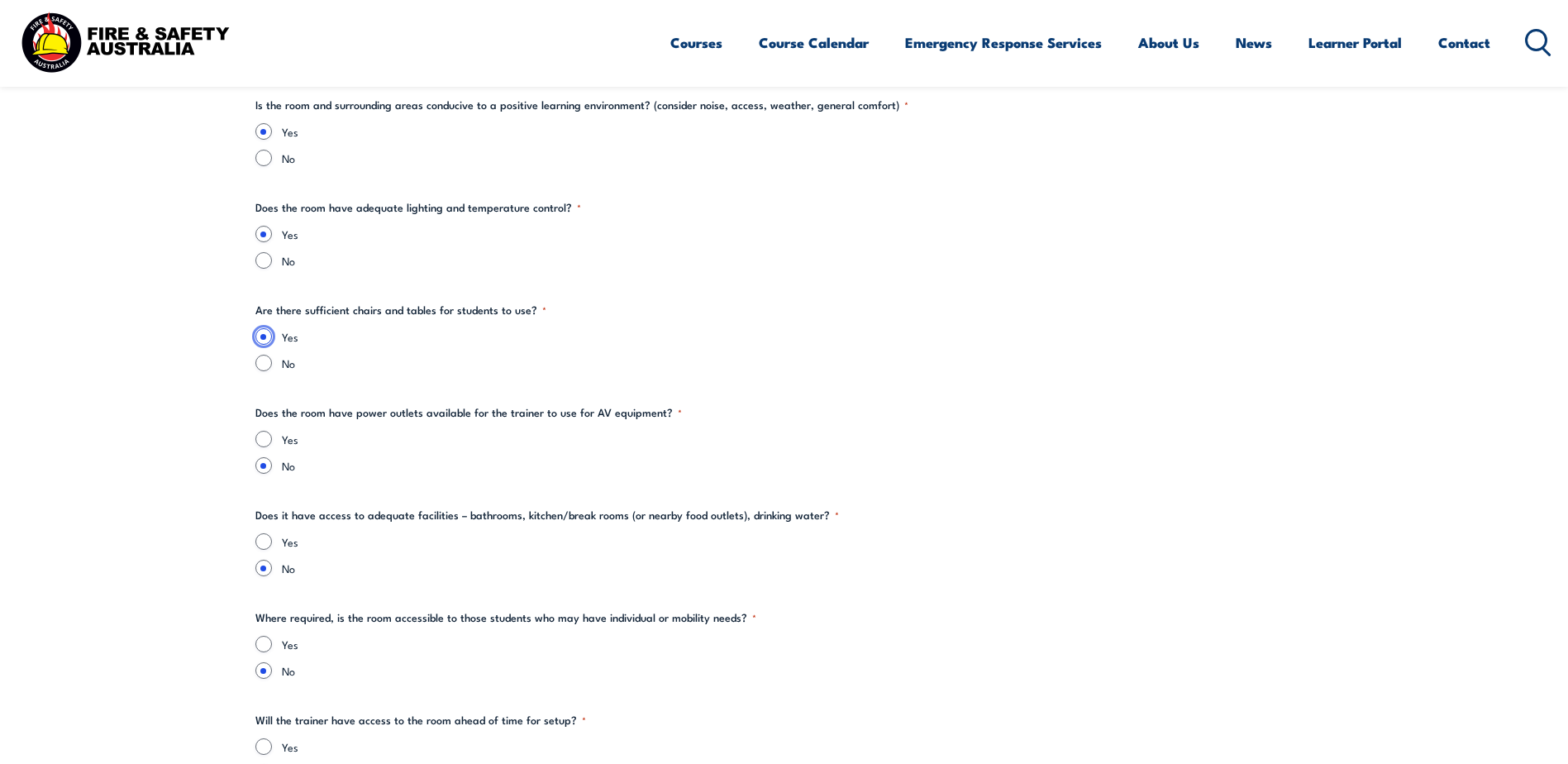
scroll to position [2232, 0]
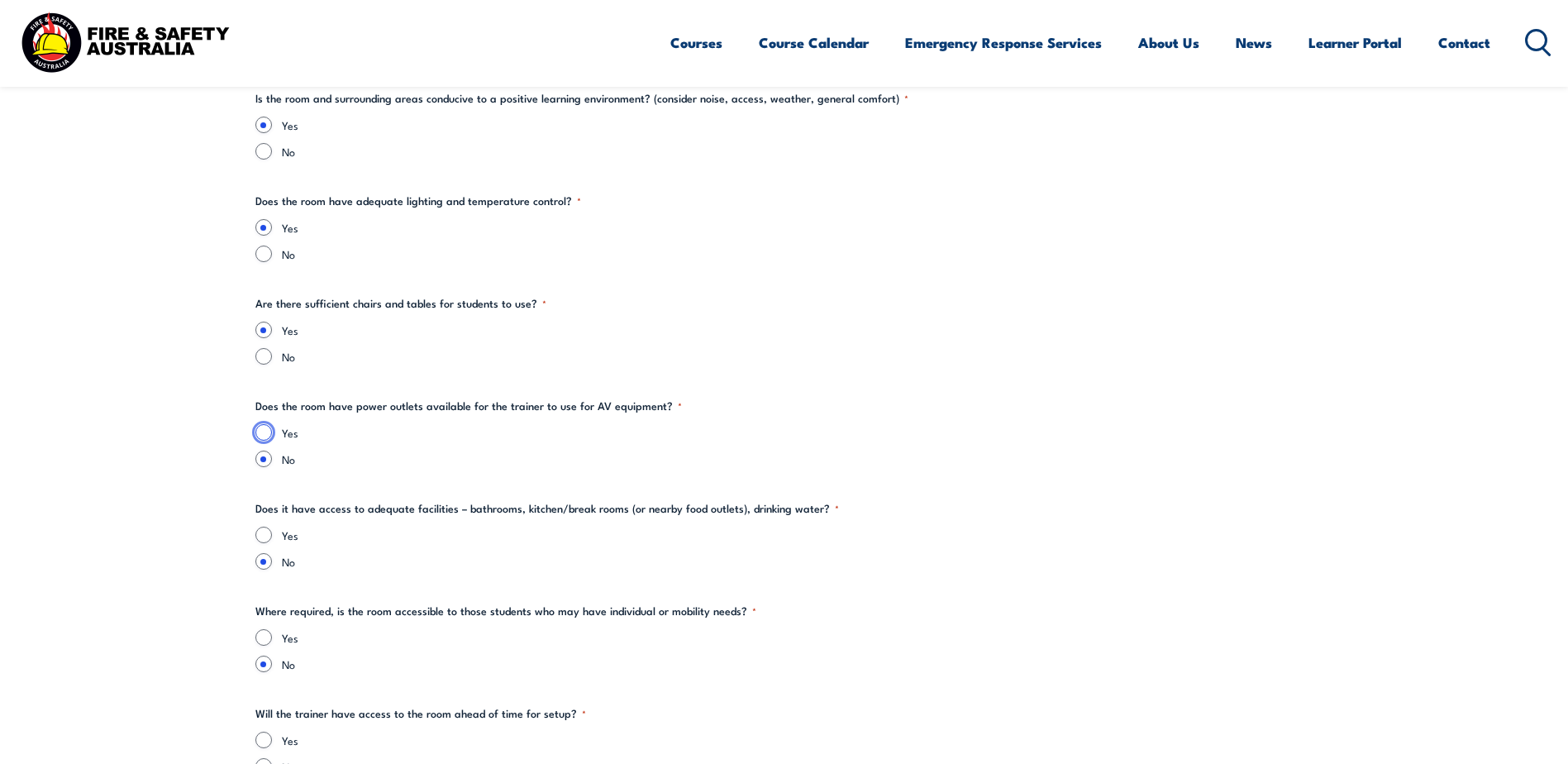
click at [264, 431] on input "Yes" at bounding box center [263, 432] width 17 height 17
radio input "true"
click at [261, 536] on input "Yes" at bounding box center [263, 535] width 17 height 17
radio input "true"
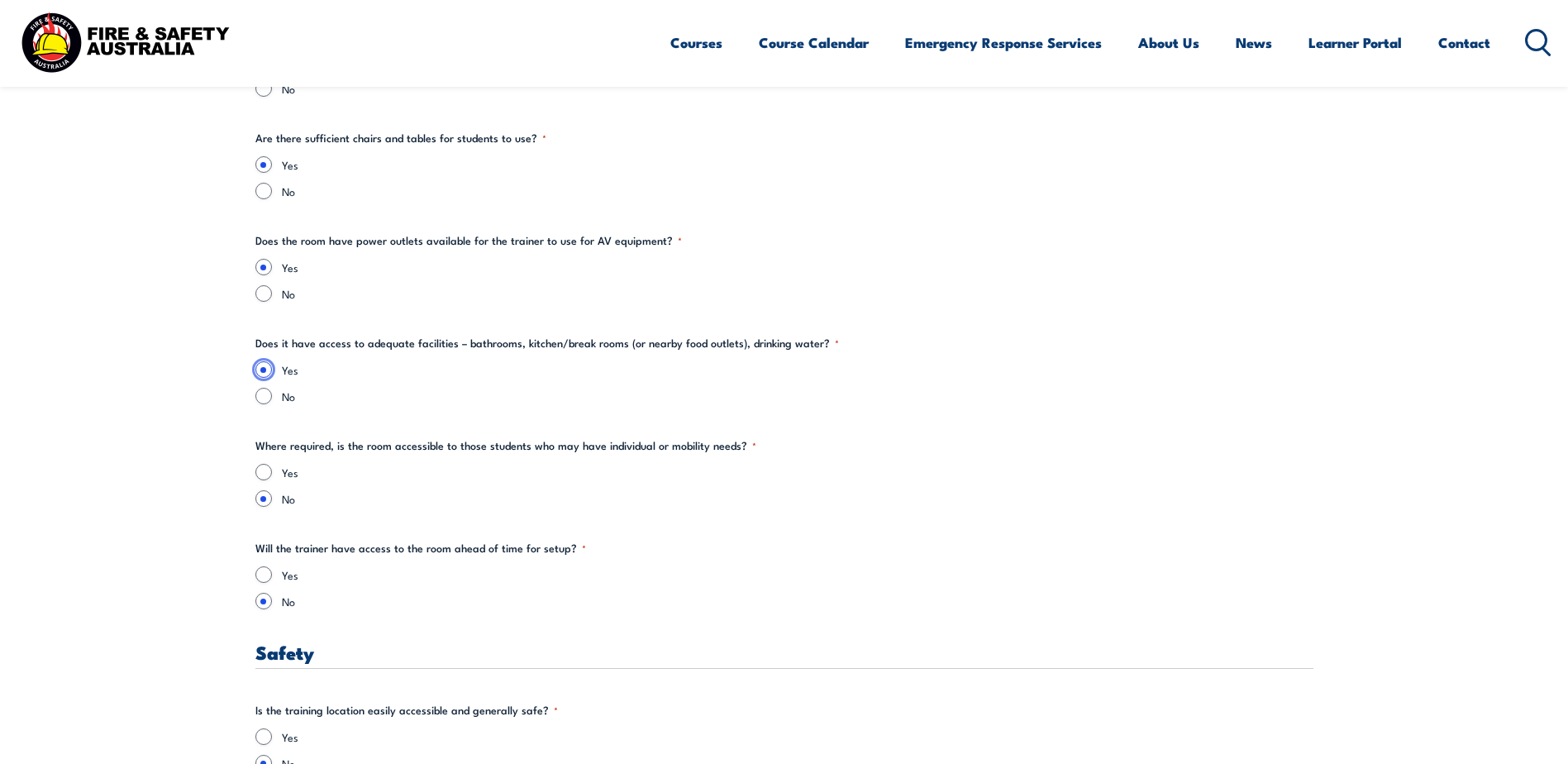
scroll to position [2645, 0]
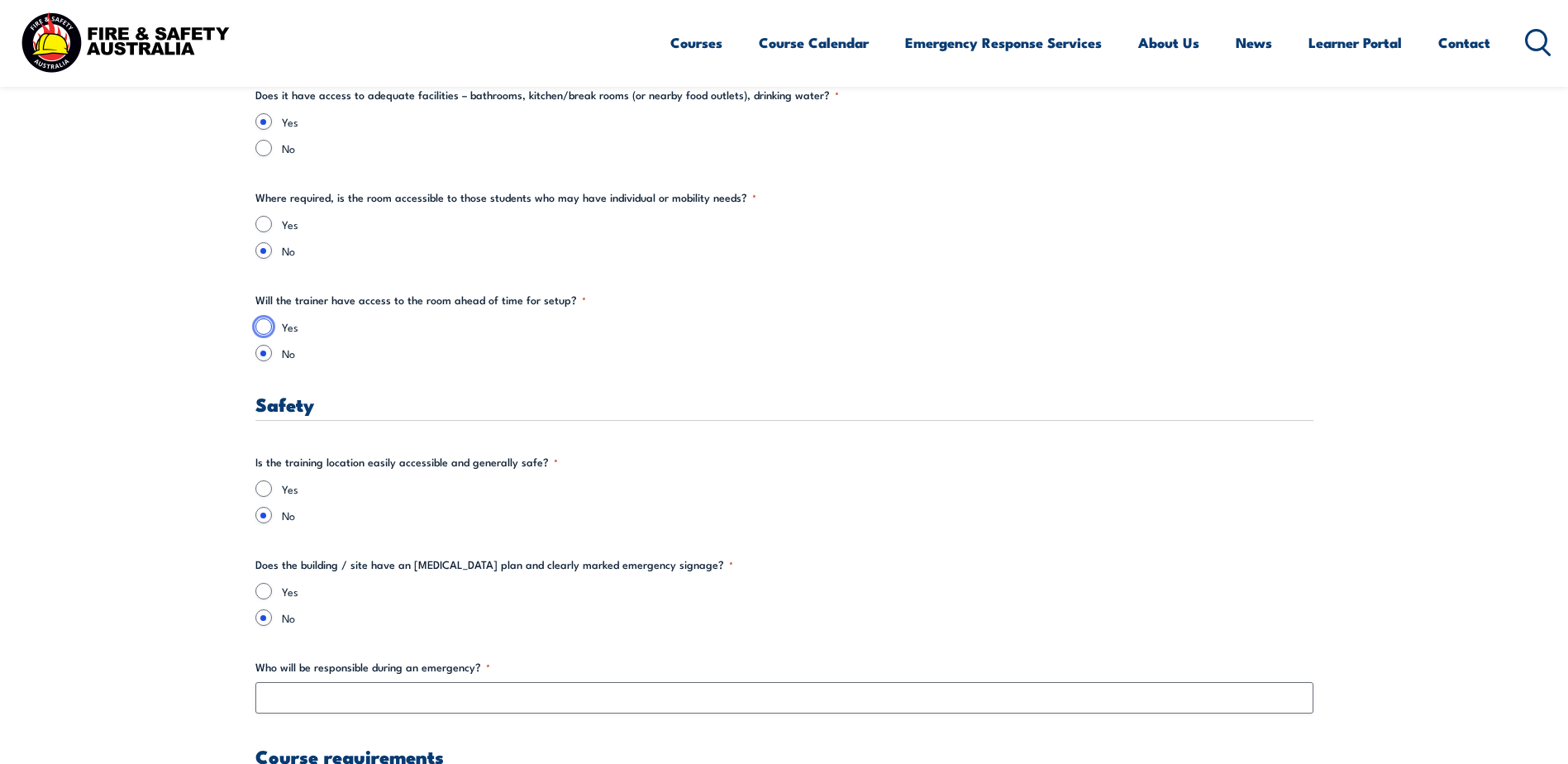
drag, startPoint x: 267, startPoint y: 328, endPoint x: 387, endPoint y: 350, distance: 122.0
click at [266, 328] on input "Yes" at bounding box center [263, 326] width 17 height 17
radio input "true"
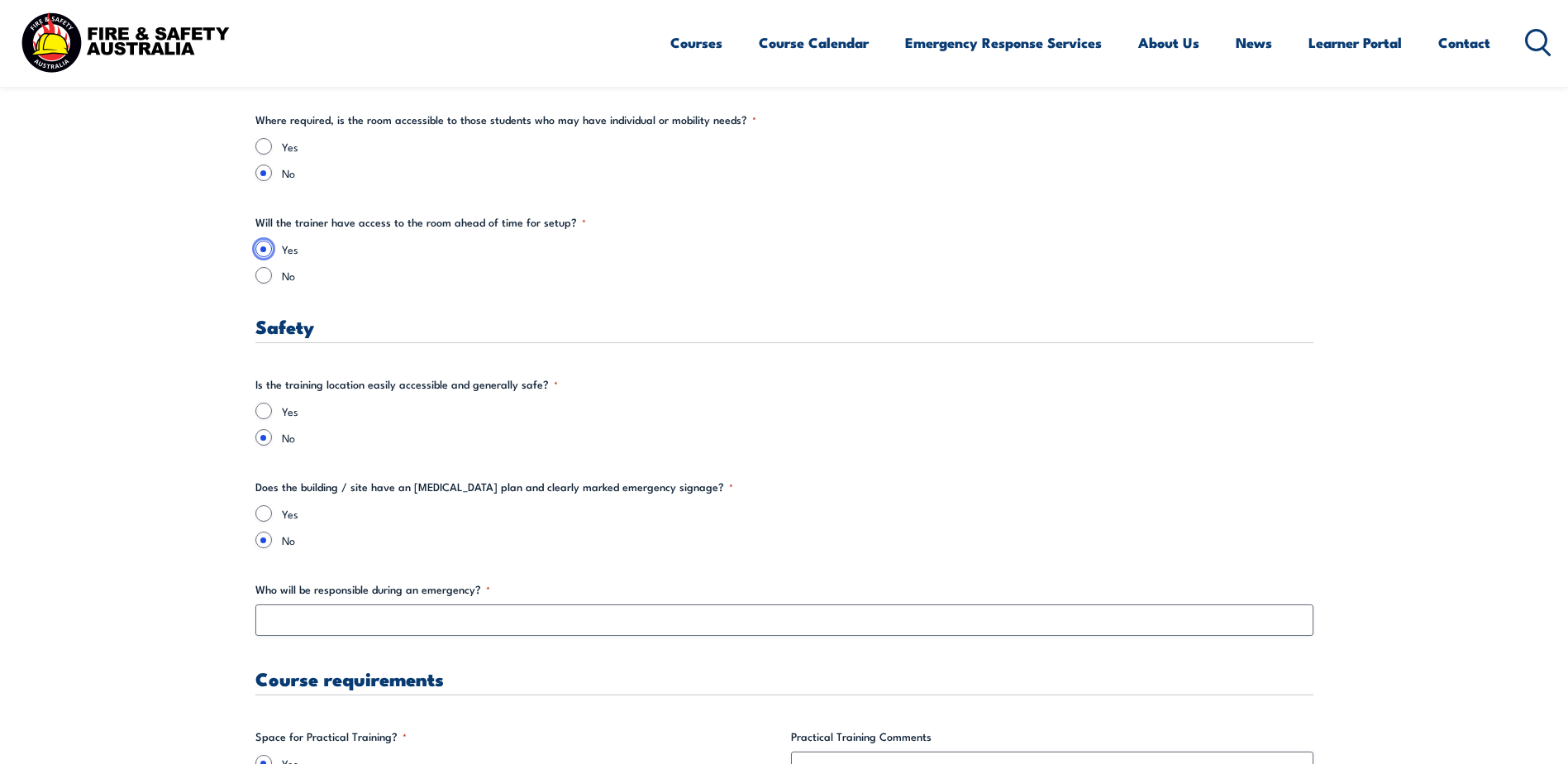
scroll to position [2728, 0]
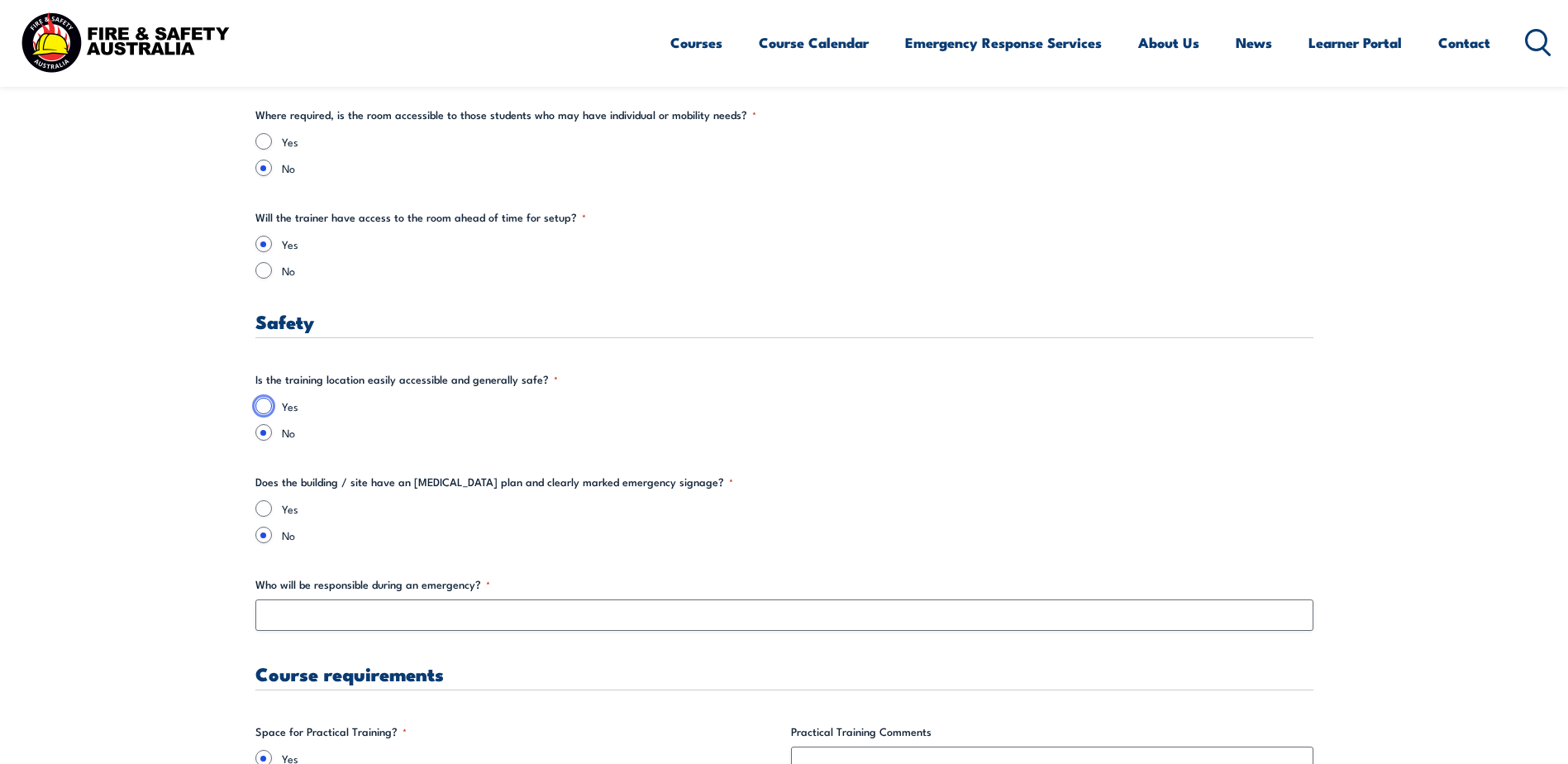
click at [262, 399] on input "Yes" at bounding box center [263, 406] width 17 height 17
radio input "true"
click at [261, 505] on input "Yes" at bounding box center [263, 508] width 17 height 17
radio input "true"
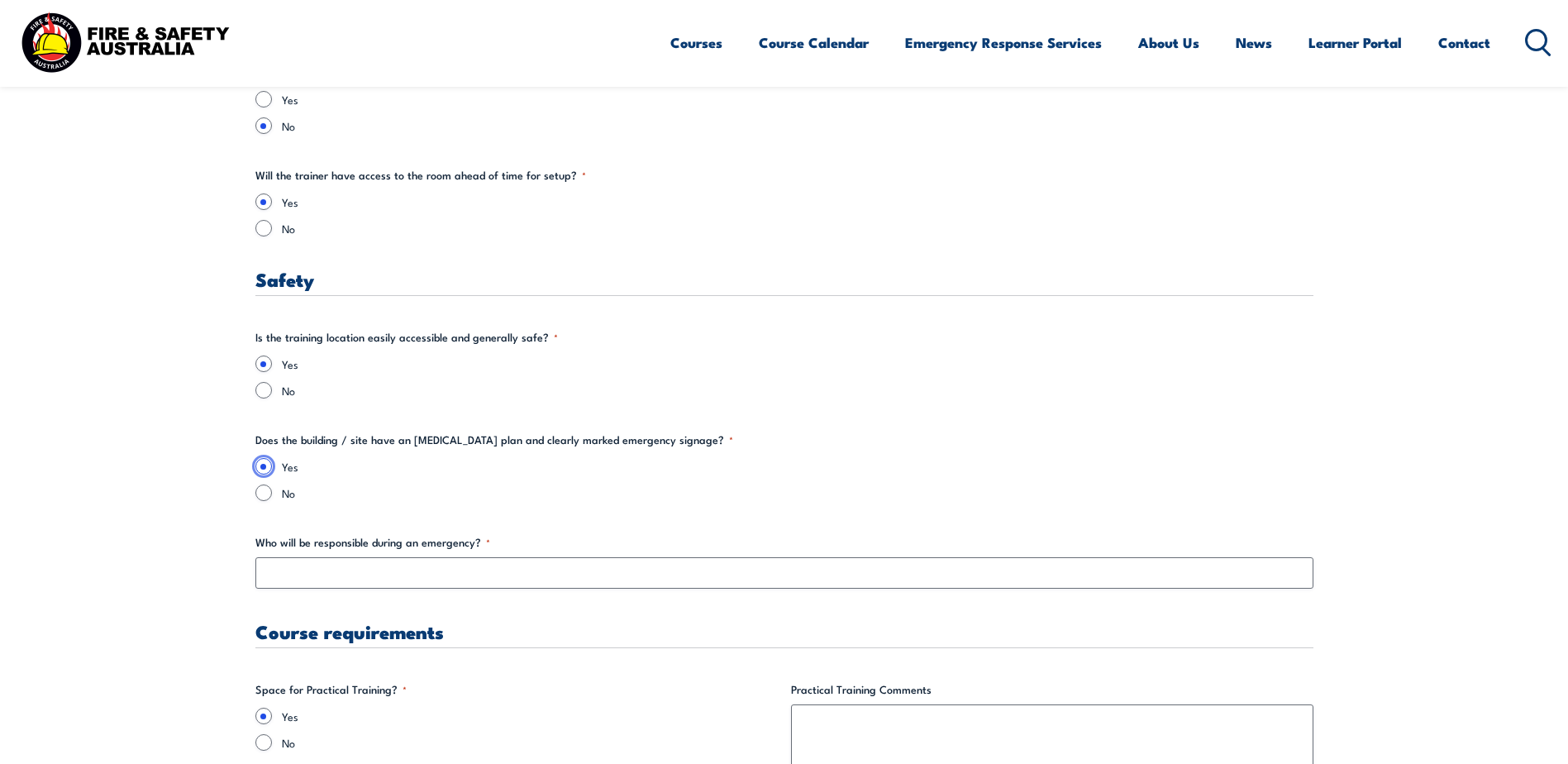
scroll to position [2894, 0]
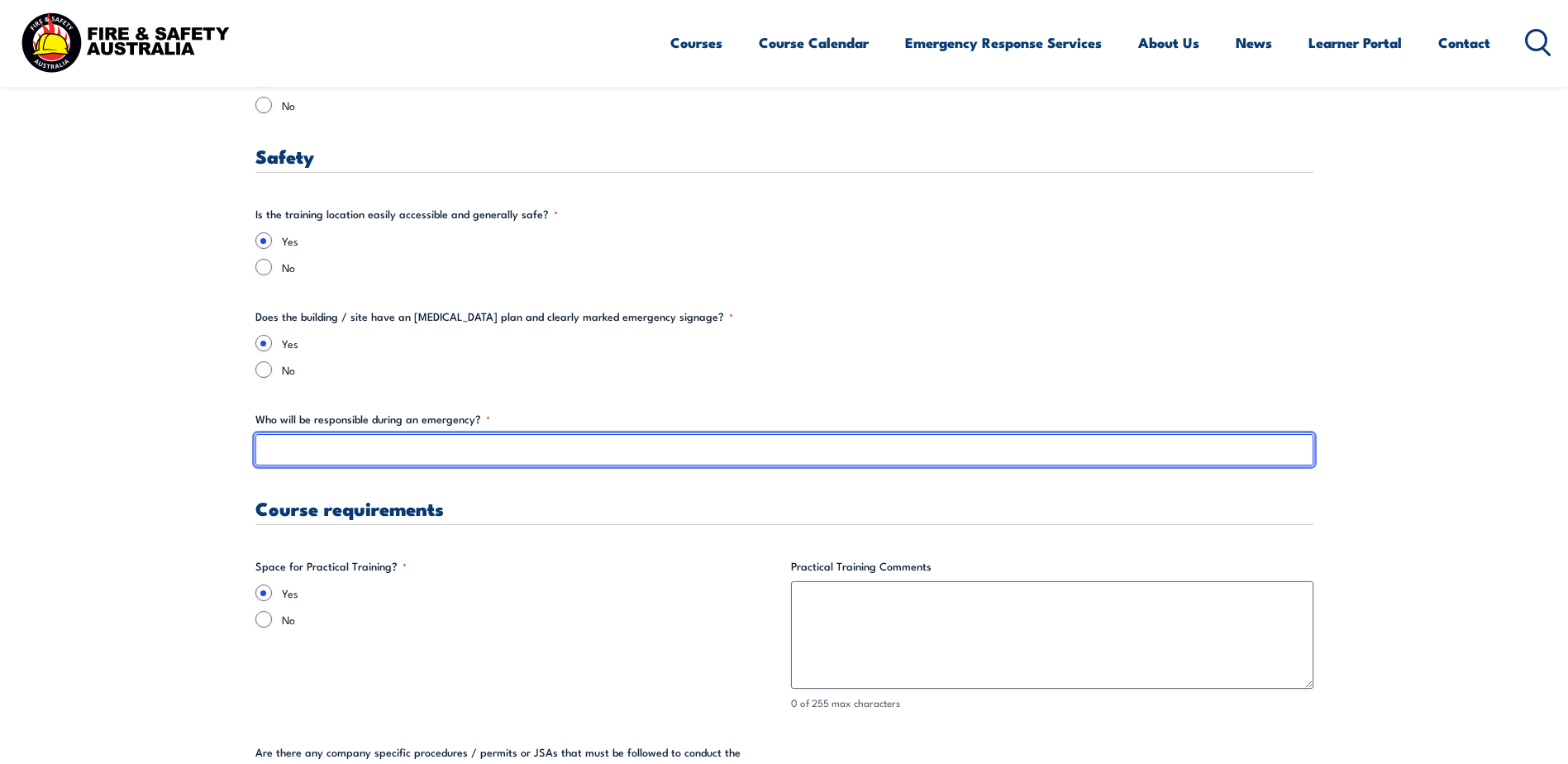
click at [501, 451] on input "Who will be responsible during an emergency? *" at bounding box center [784, 450] width 1059 height 31
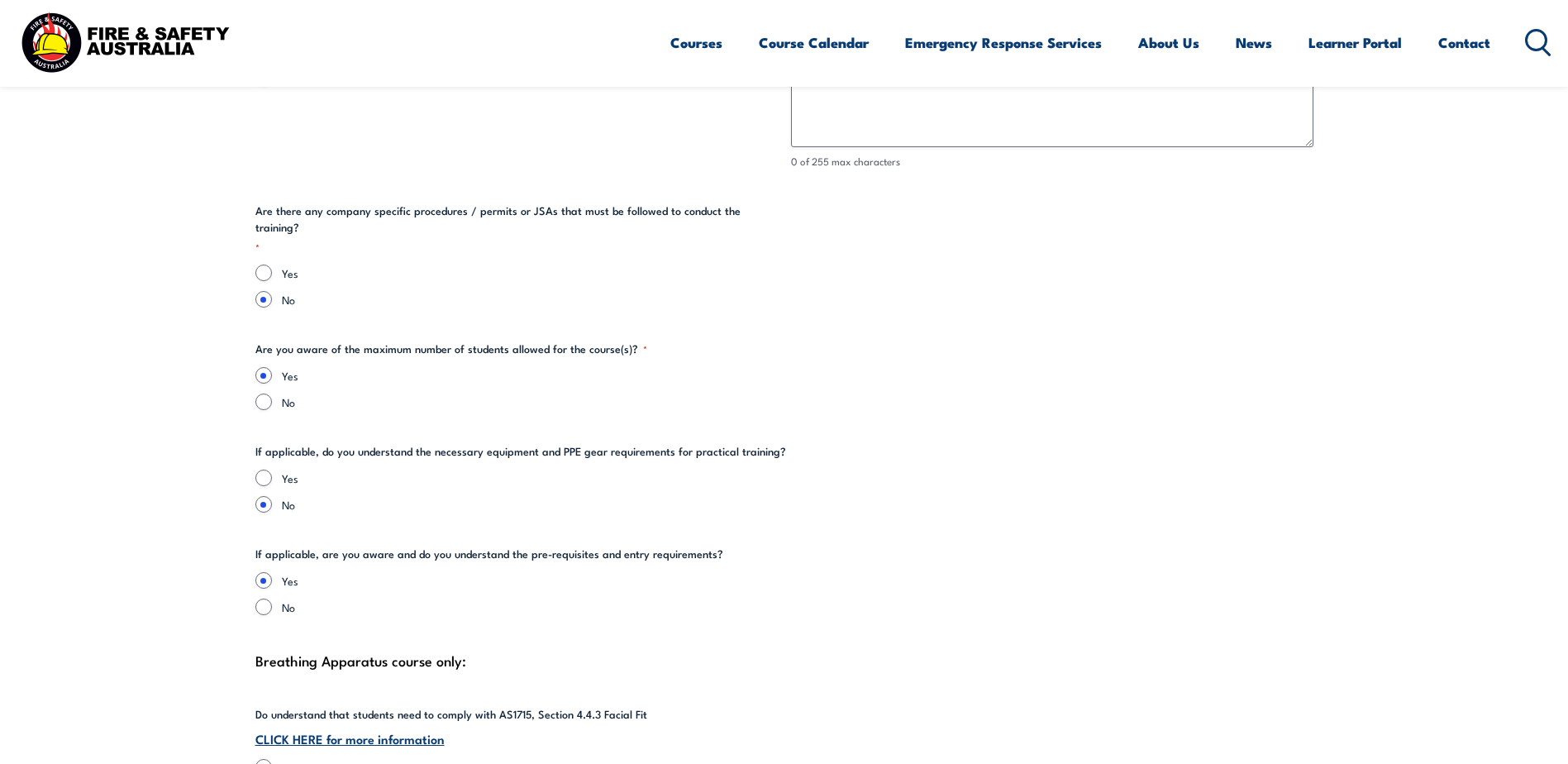
scroll to position [3473, 0]
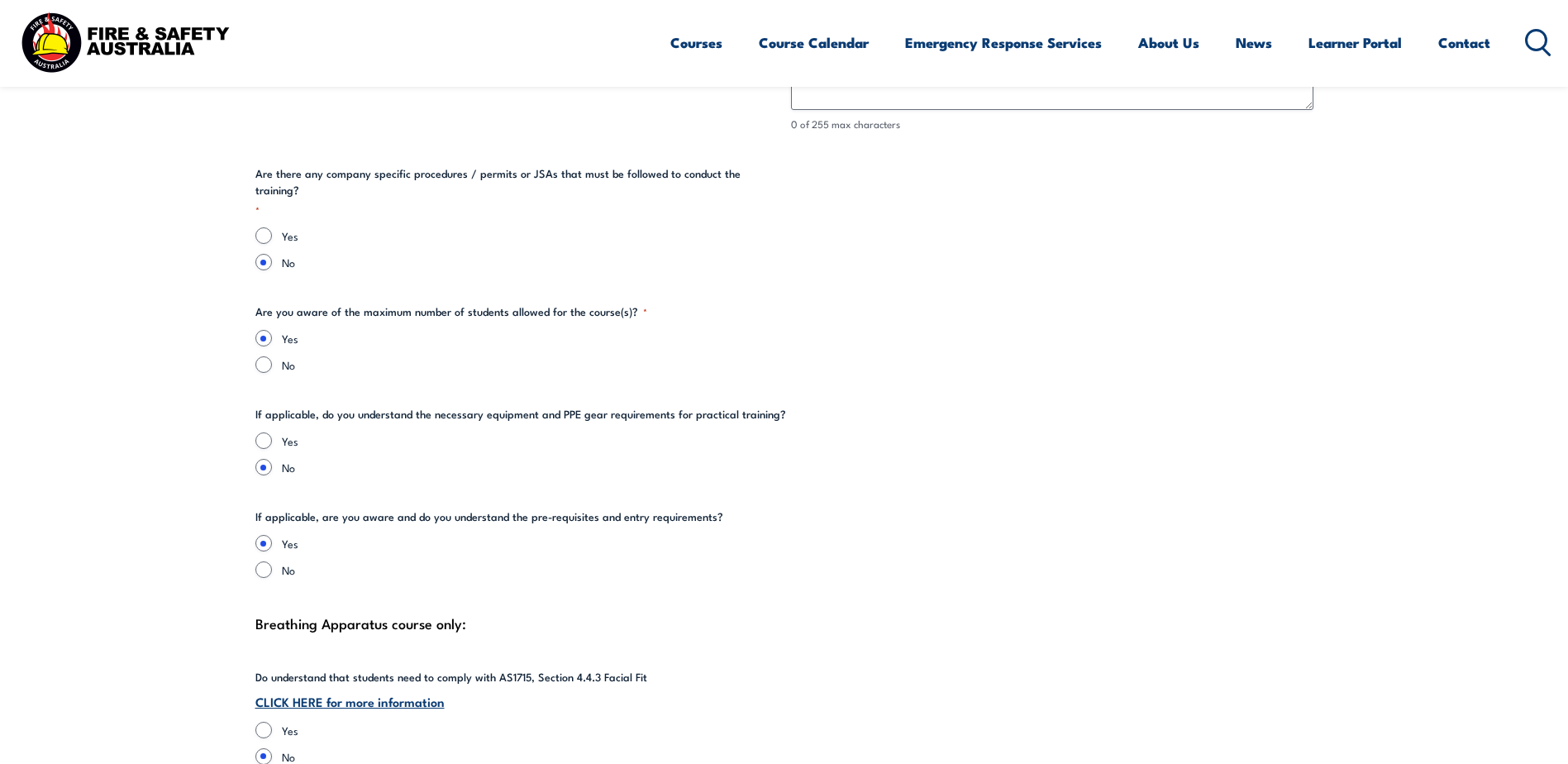
type input "[PERSON_NAME]"
click at [266, 432] on input "Yes" at bounding box center [263, 440] width 17 height 17
radio input "true"
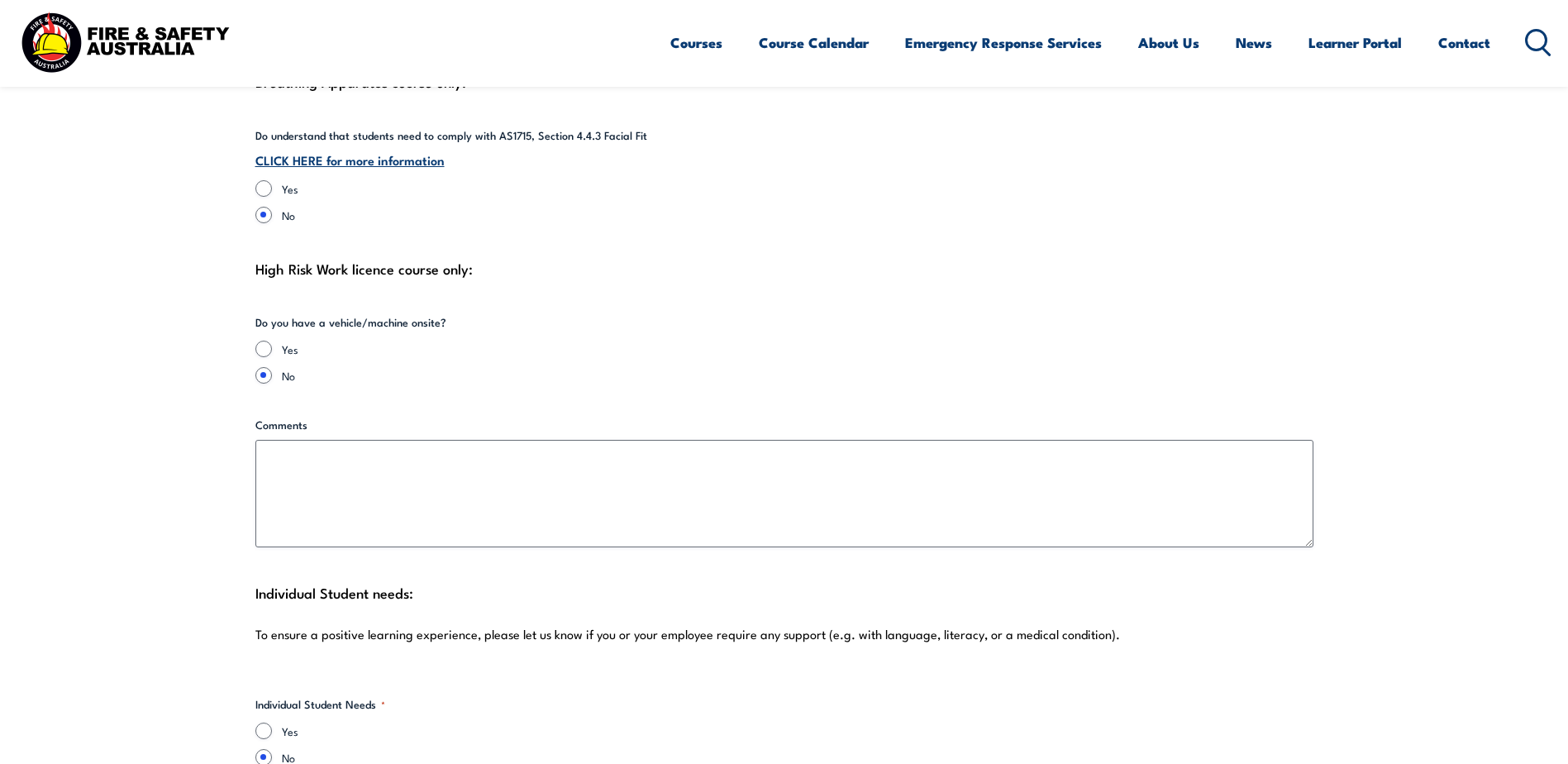
scroll to position [4051, 0]
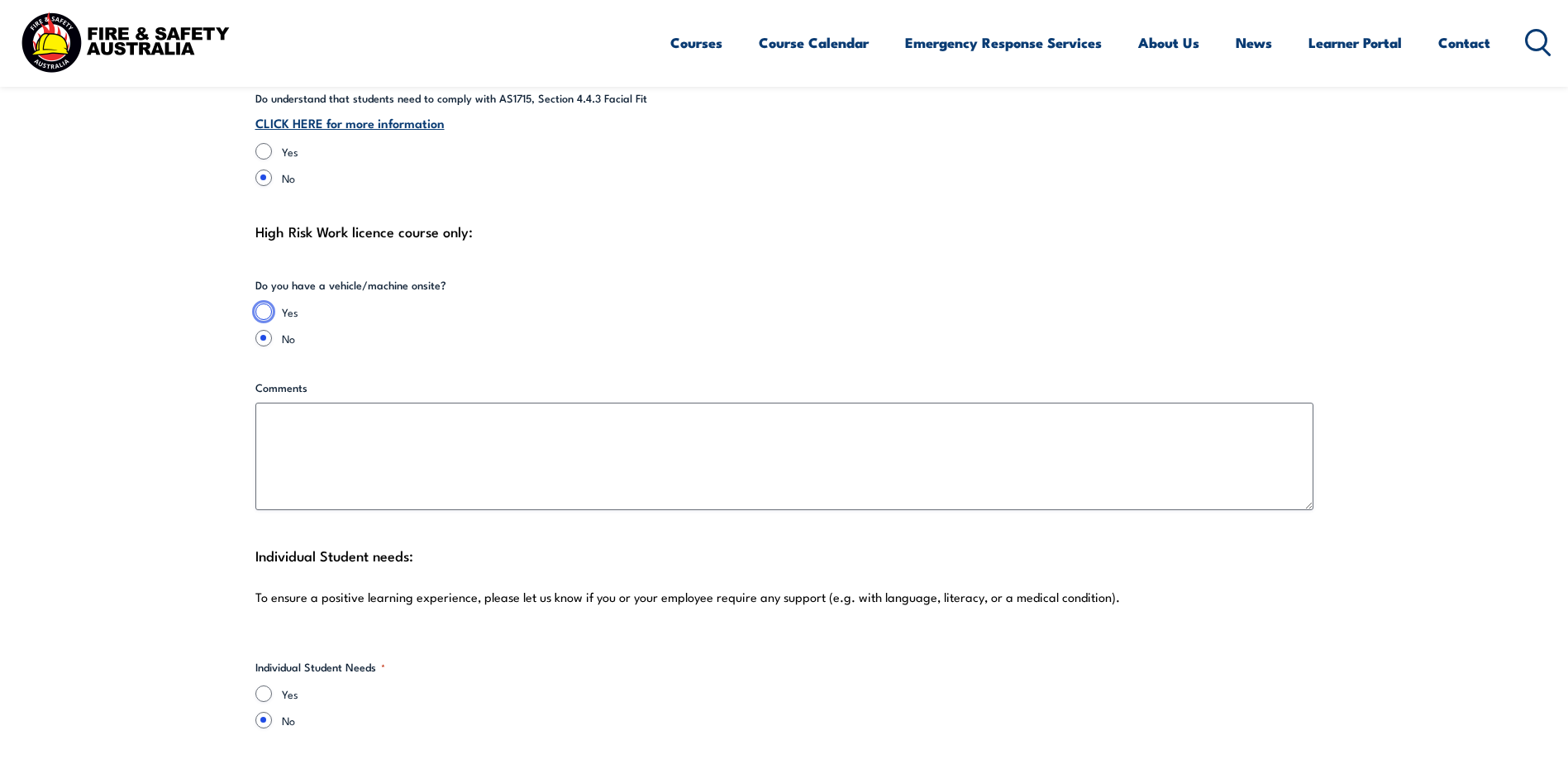
click at [265, 303] on input "Yes" at bounding box center [263, 311] width 17 height 17
radio input "true"
click at [266, 330] on input "No" at bounding box center [263, 338] width 17 height 17
radio input "true"
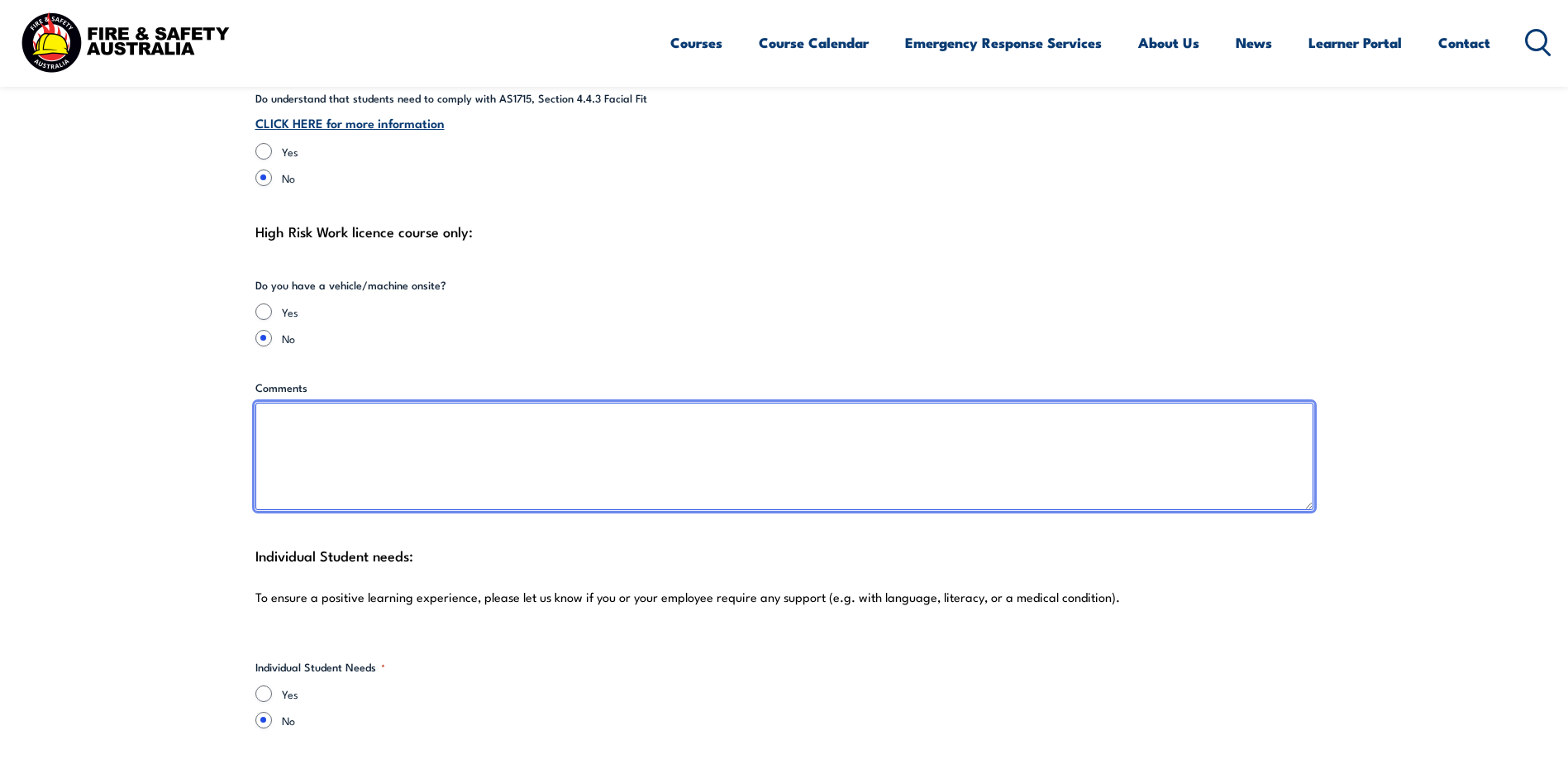
click at [360, 414] on textarea "Comments" at bounding box center [784, 457] width 1059 height 107
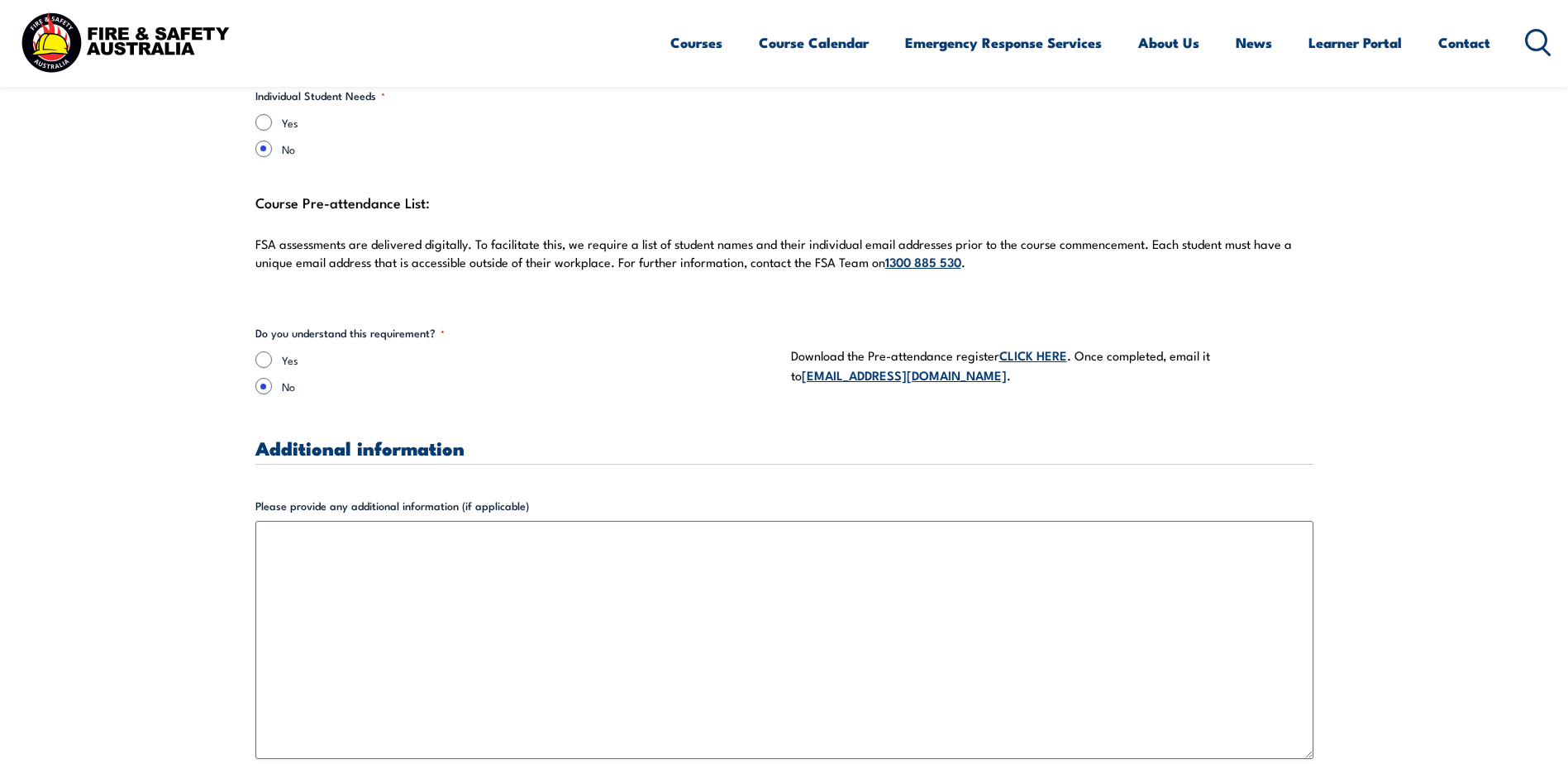
scroll to position [4630, 0]
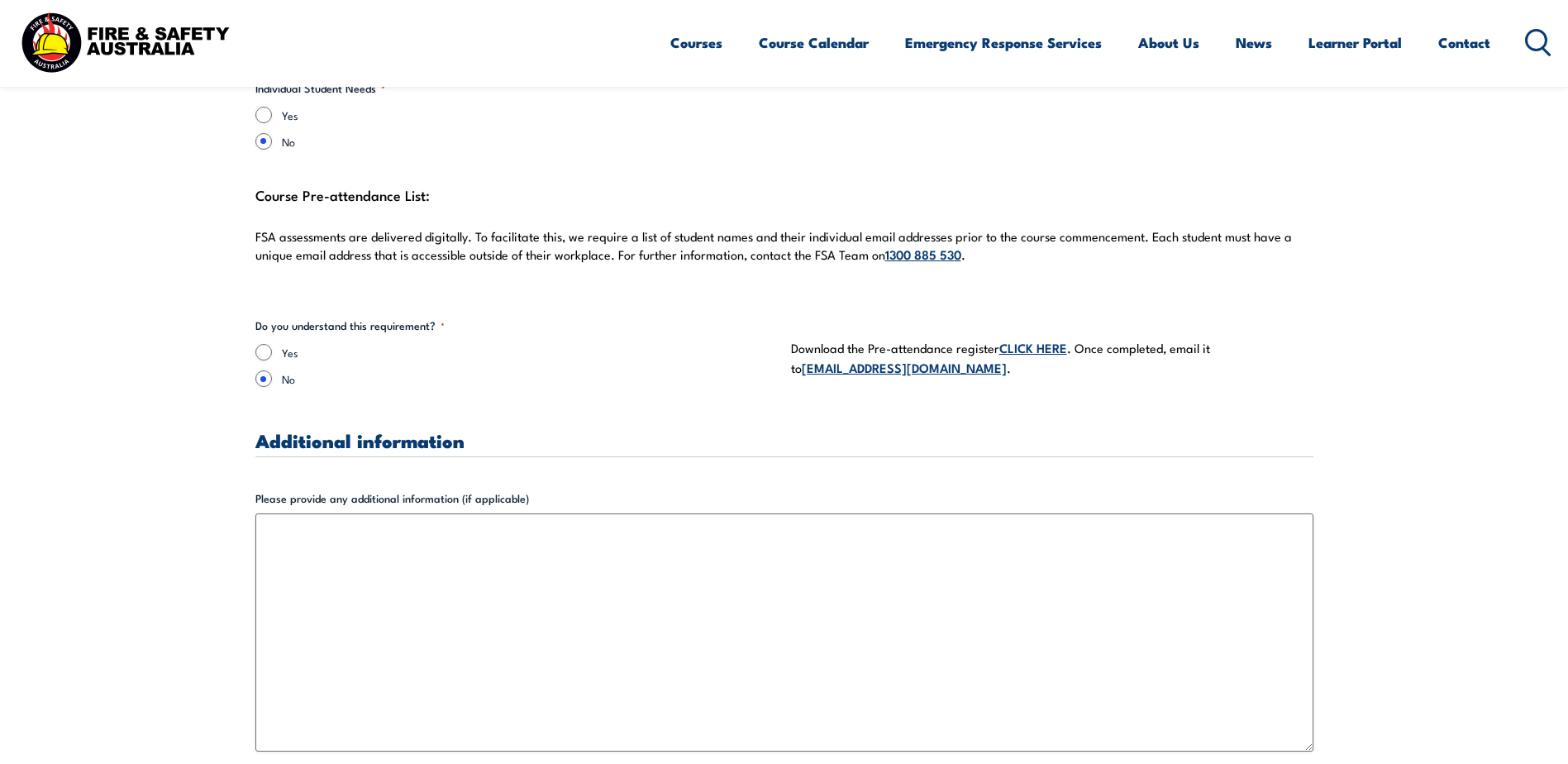
type textarea "Not that anyone would be exposed to."
click at [261, 343] on input "Yes" at bounding box center [263, 351] width 17 height 17
radio input "true"
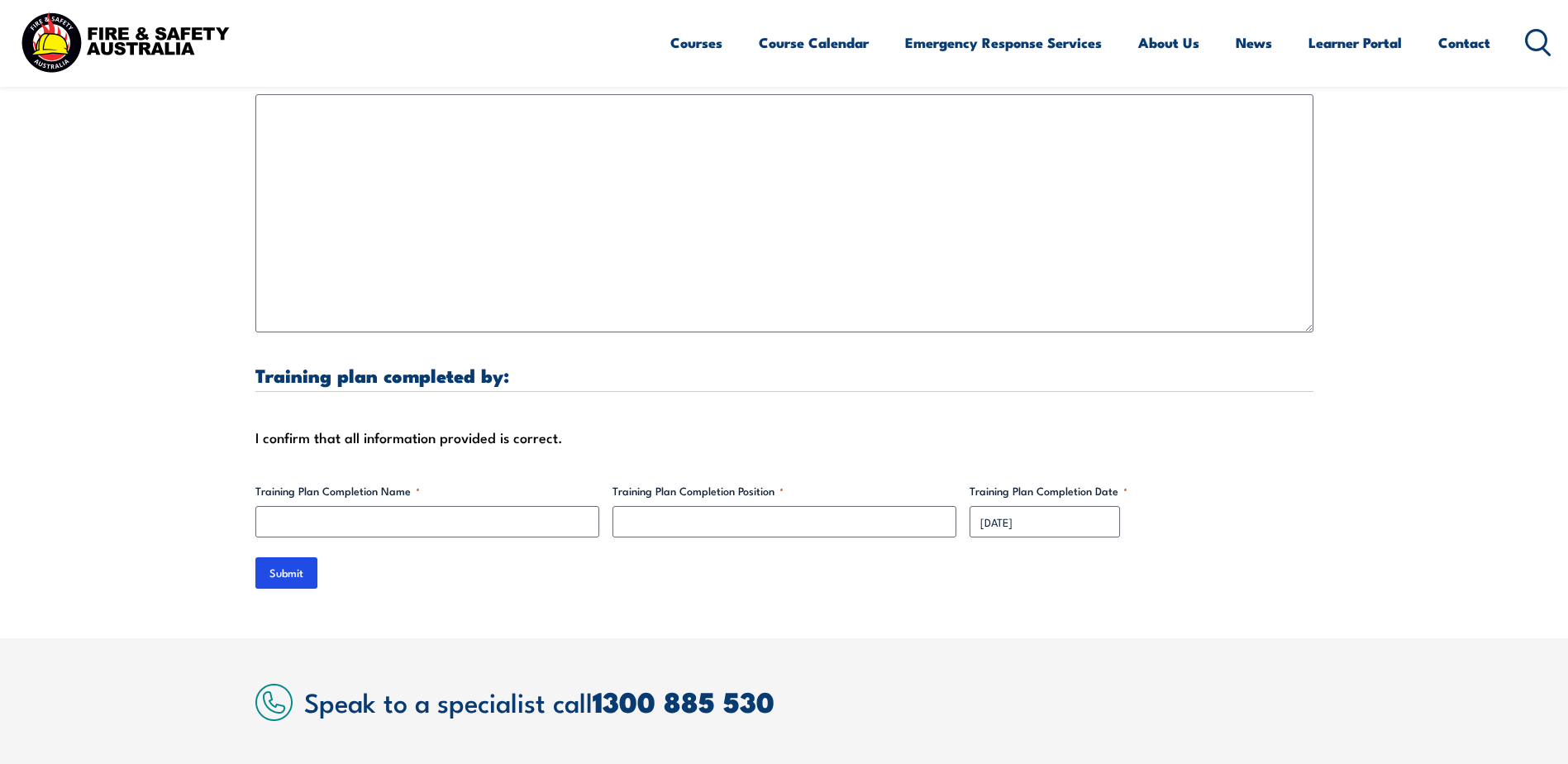
scroll to position [5126, 0]
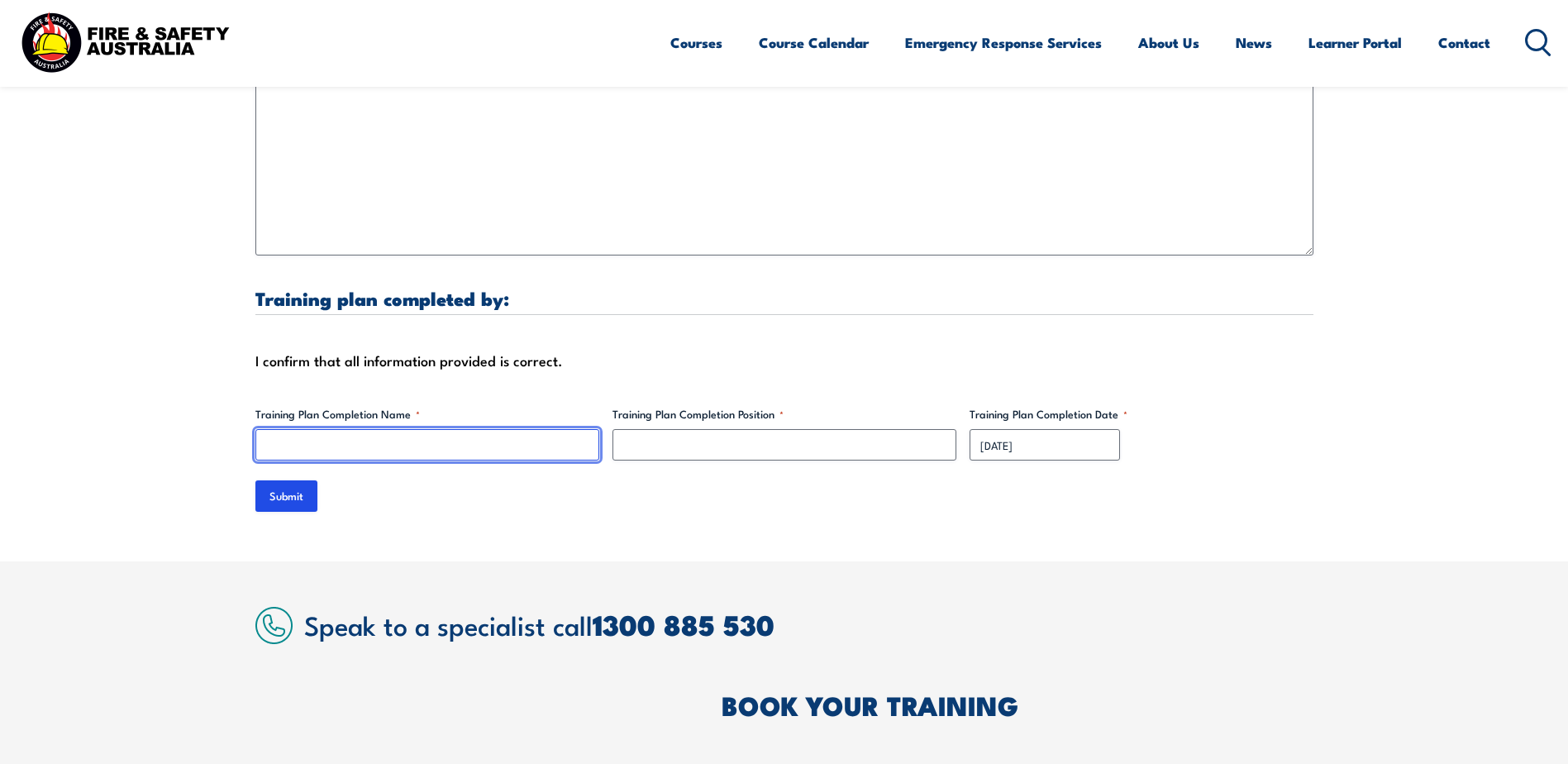
click at [331, 431] on input "Training Plan Completion Name *" at bounding box center [427, 445] width 343 height 31
type input "[PERSON_NAME]"
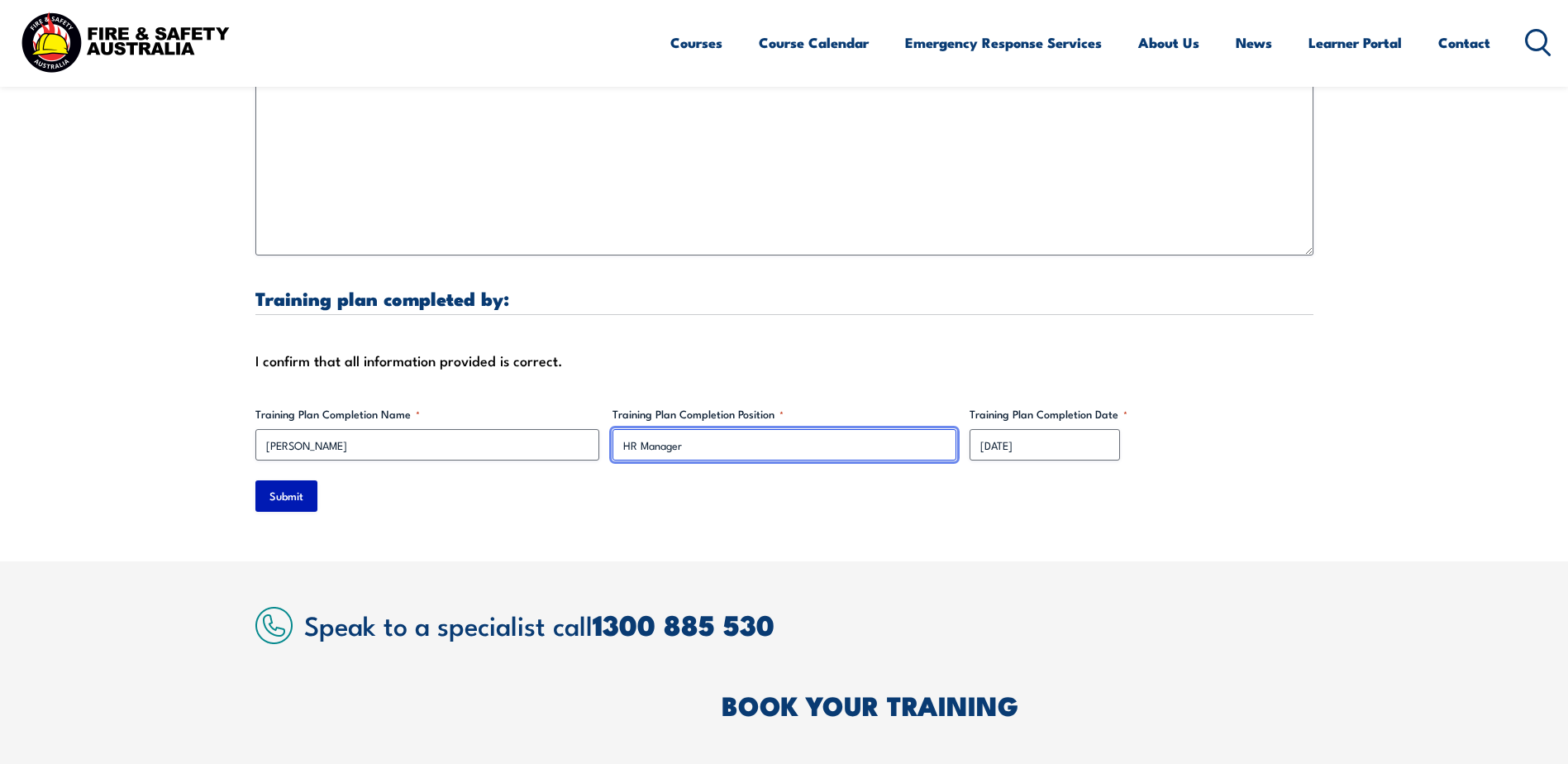
type input "HR Manager"
click at [268, 482] on input "Submit" at bounding box center [287, 496] width 62 height 31
